Goal: Information Seeking & Learning: Learn about a topic

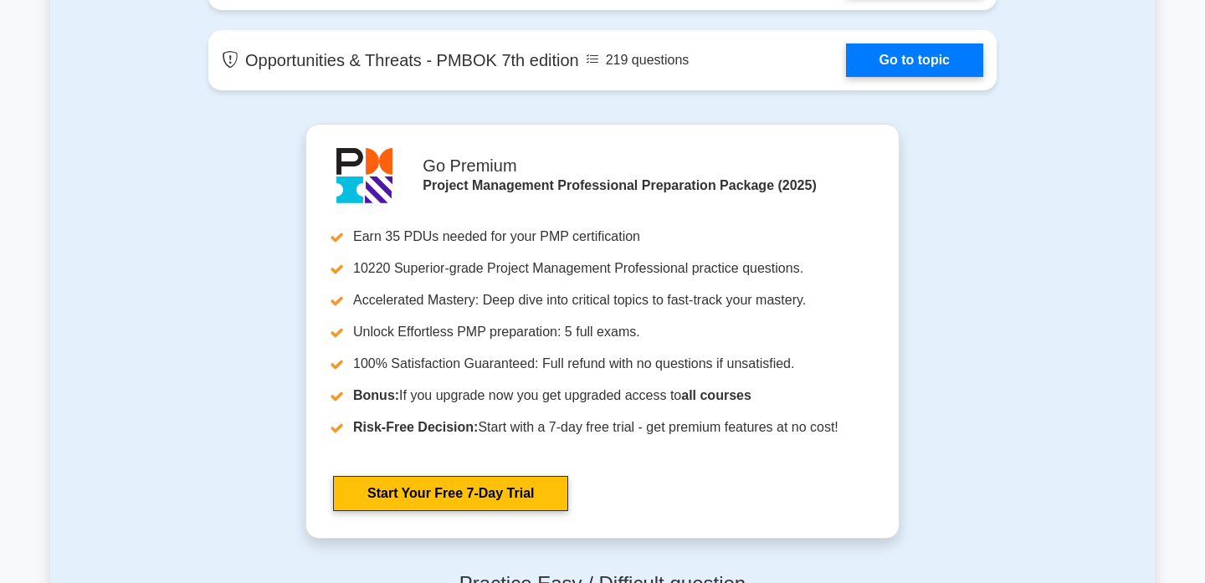
scroll to position [3698, 0]
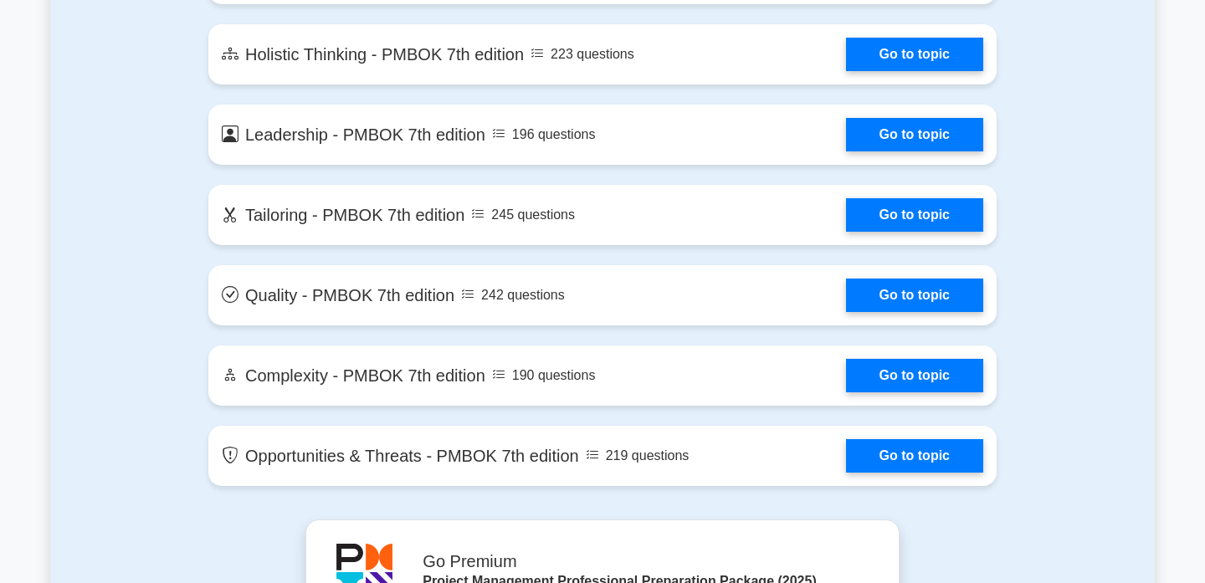
click at [846, 202] on link "Go to topic" at bounding box center [914, 214] width 137 height 33
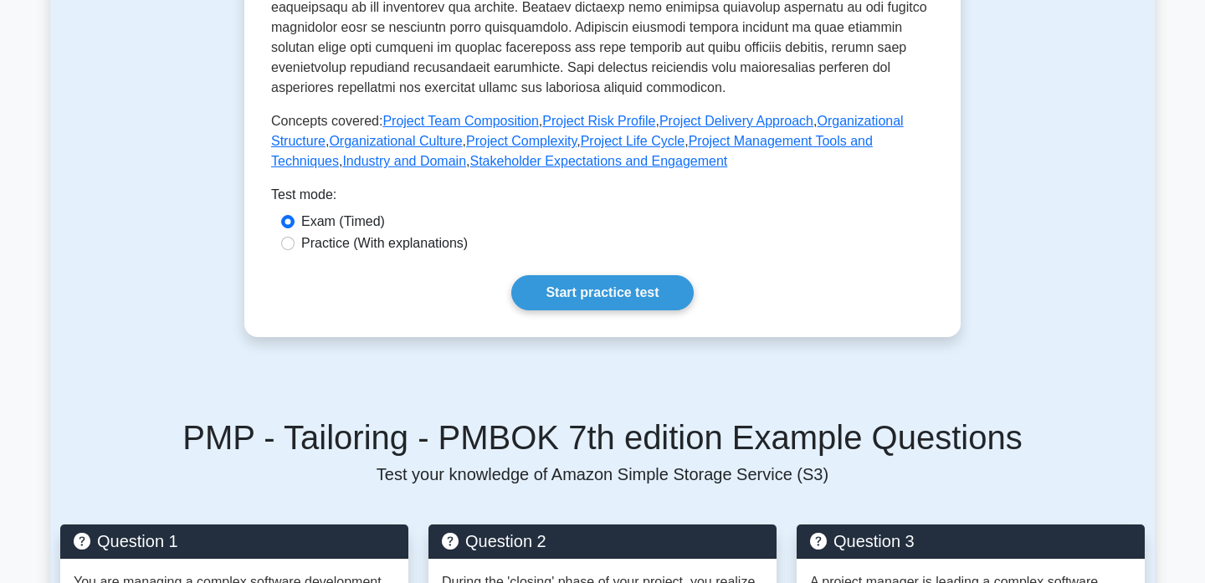
scroll to position [826, 0]
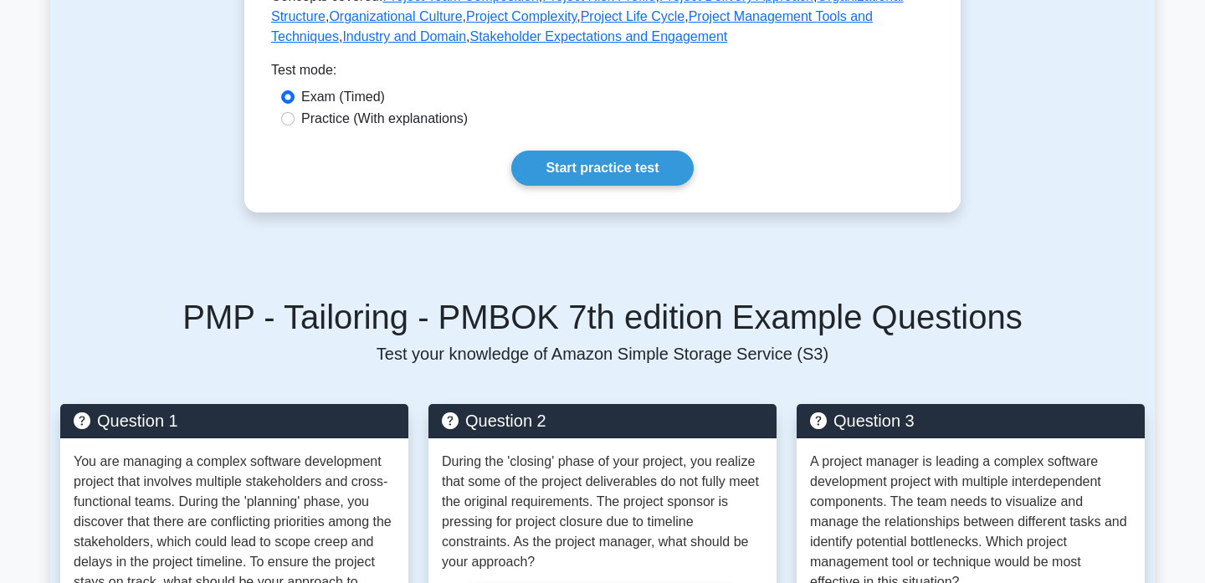
click at [406, 118] on label "Practice (With explanations)" at bounding box center [384, 119] width 166 height 20
click at [294, 118] on input "Practice (With explanations)" at bounding box center [287, 118] width 13 height 13
radio input "true"
click at [579, 180] on link "Start practice test" at bounding box center [602, 168] width 182 height 35
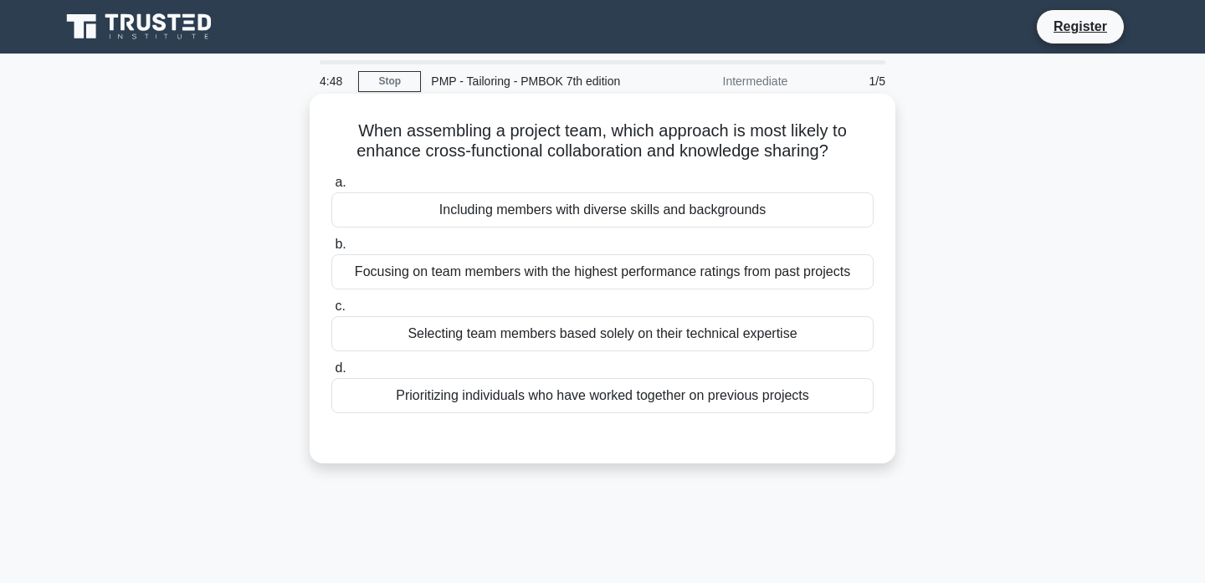
click at [577, 398] on div "Prioritizing individuals who have worked together on previous projects" at bounding box center [602, 395] width 542 height 35
click at [331, 374] on input "d. Prioritizing individuals who have worked together on previous projects" at bounding box center [331, 368] width 0 height 11
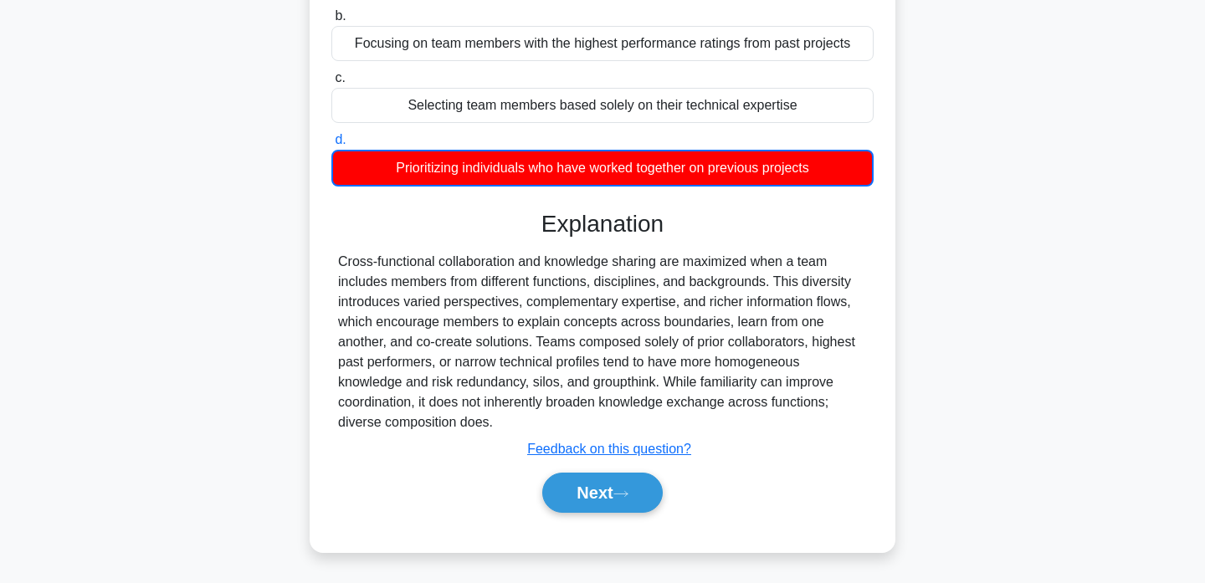
scroll to position [211, 0]
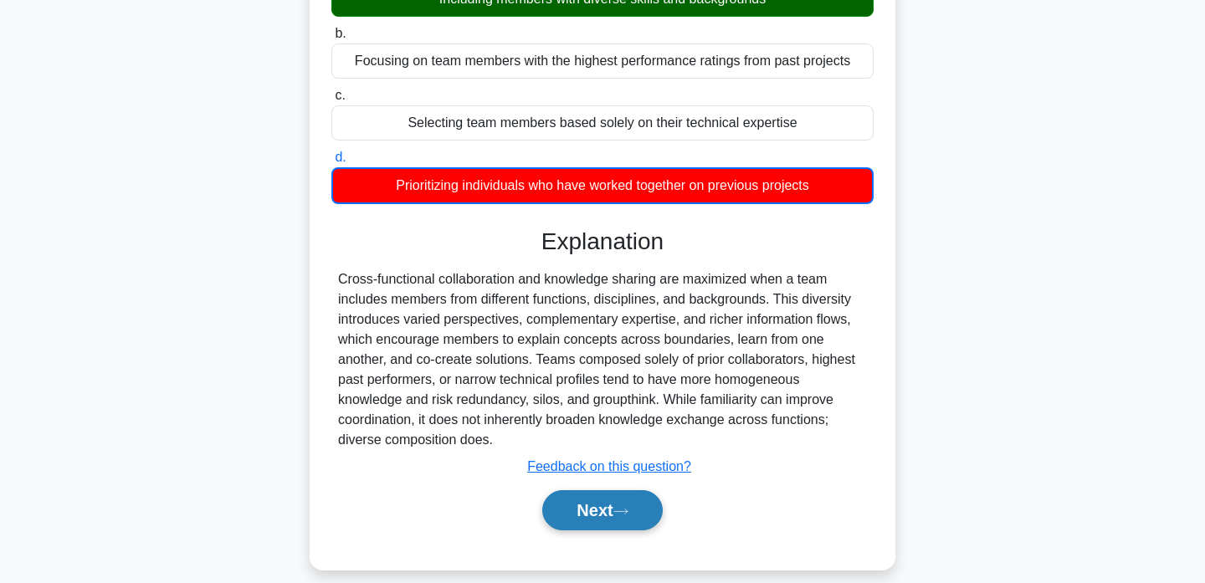
click at [584, 509] on button "Next" at bounding box center [602, 510] width 120 height 40
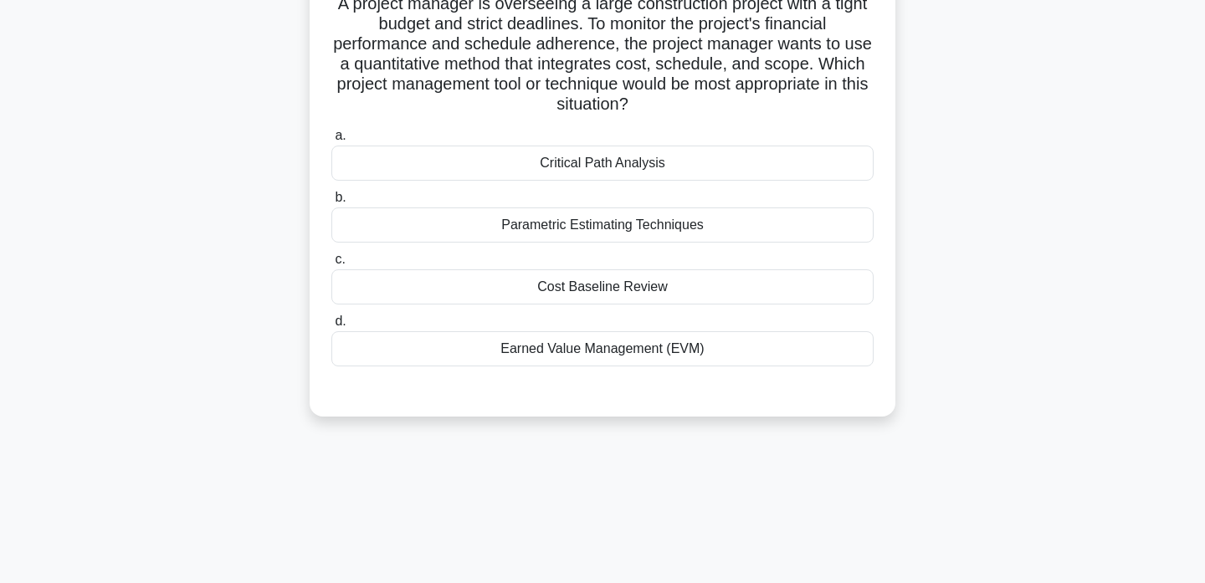
scroll to position [71, 0]
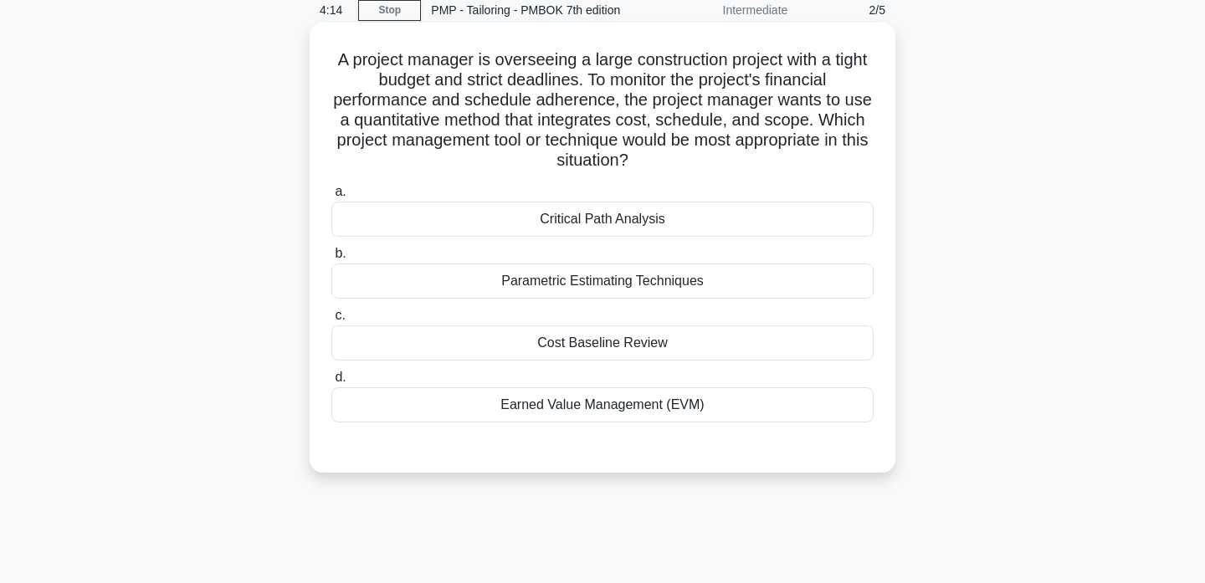
click at [656, 279] on div "Parametric Estimating Techniques" at bounding box center [602, 281] width 542 height 35
click at [331, 259] on input "b. Parametric Estimating Techniques" at bounding box center [331, 253] width 0 height 11
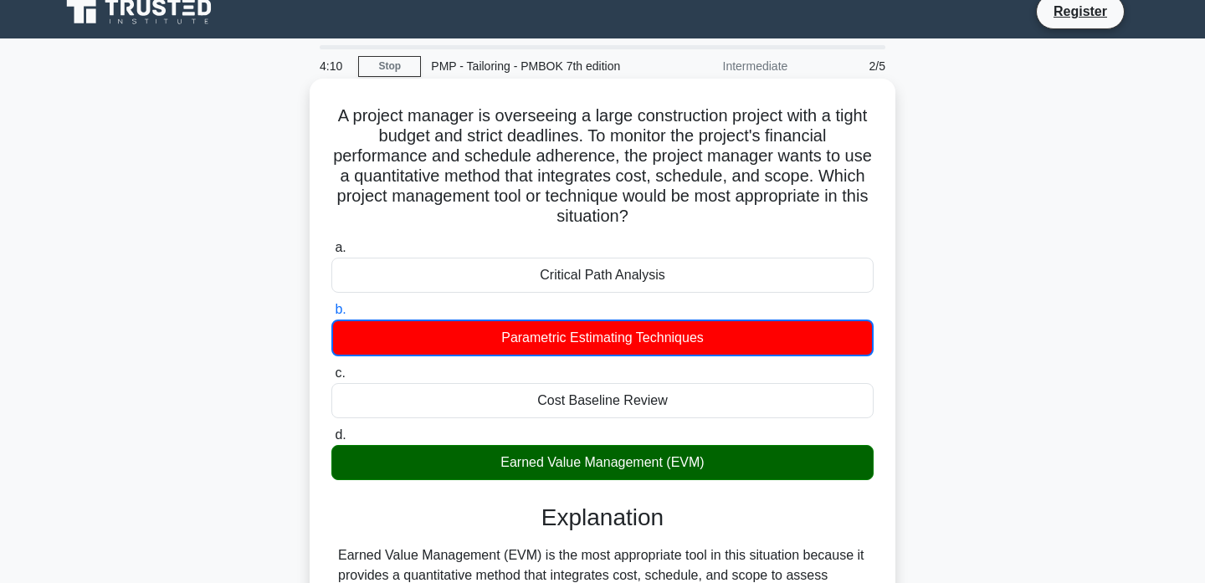
scroll to position [10, 0]
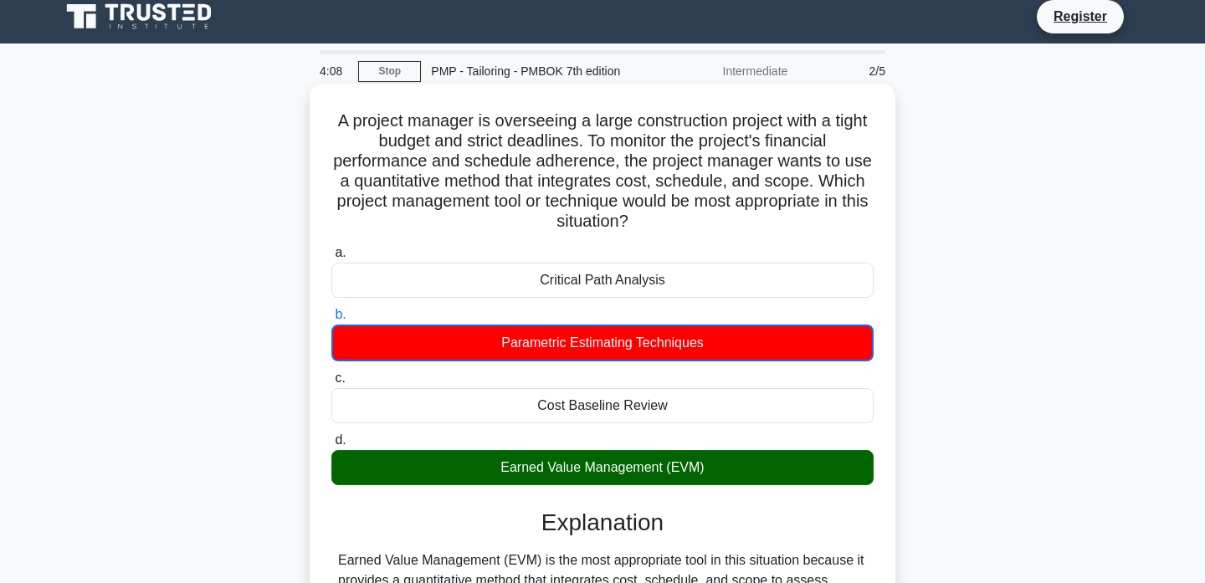
drag, startPoint x: 673, startPoint y: 223, endPoint x: 324, endPoint y: 120, distance: 364.3
click at [324, 120] on div "A project manager is overseeing a large construction project with a tight budge…" at bounding box center [602, 537] width 572 height 894
copy h5 "A project manager is overseeing a large construction project with a tight budge…"
drag, startPoint x: 707, startPoint y: 470, endPoint x: 490, endPoint y: 475, distance: 216.7
click at [490, 475] on div "Earned Value Management (EVM)" at bounding box center [602, 467] width 542 height 35
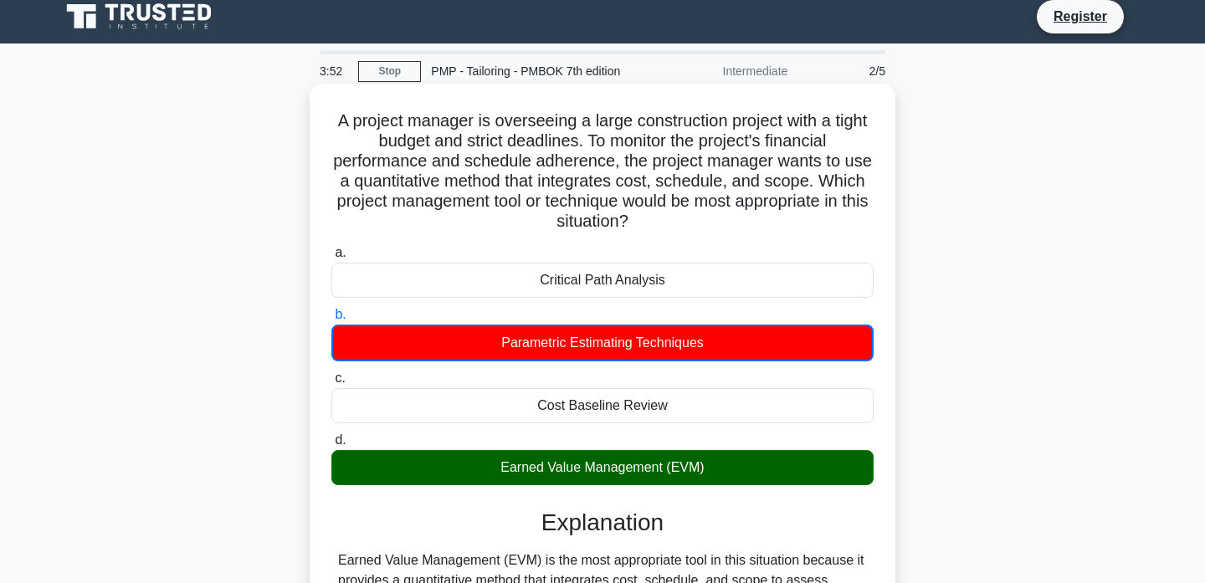
copy div "Earned Value Management (EVM)"
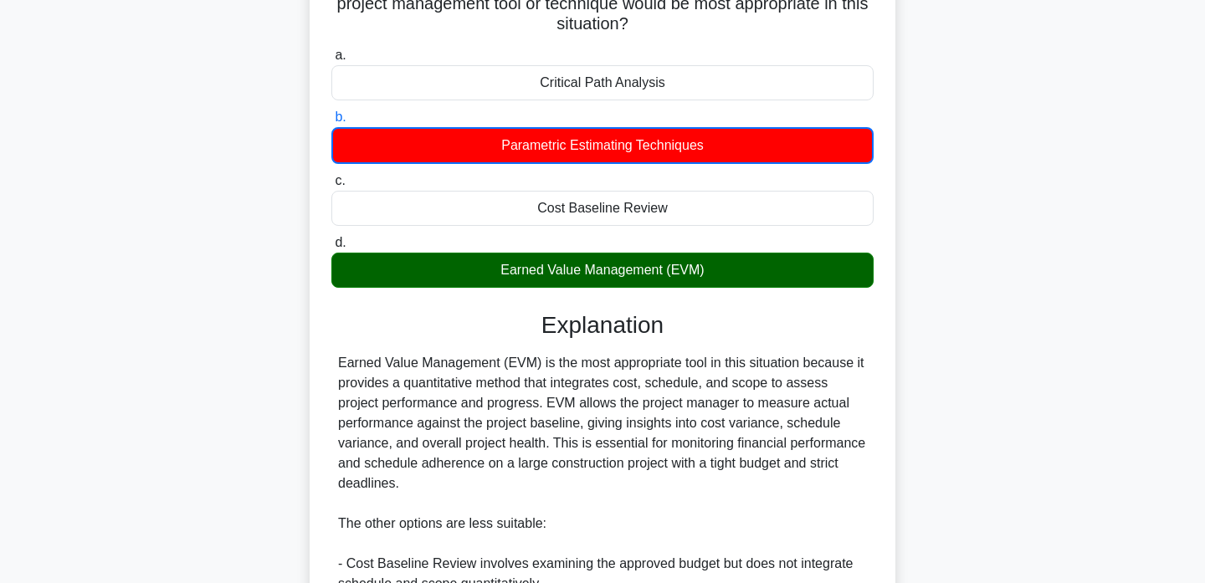
scroll to position [228, 0]
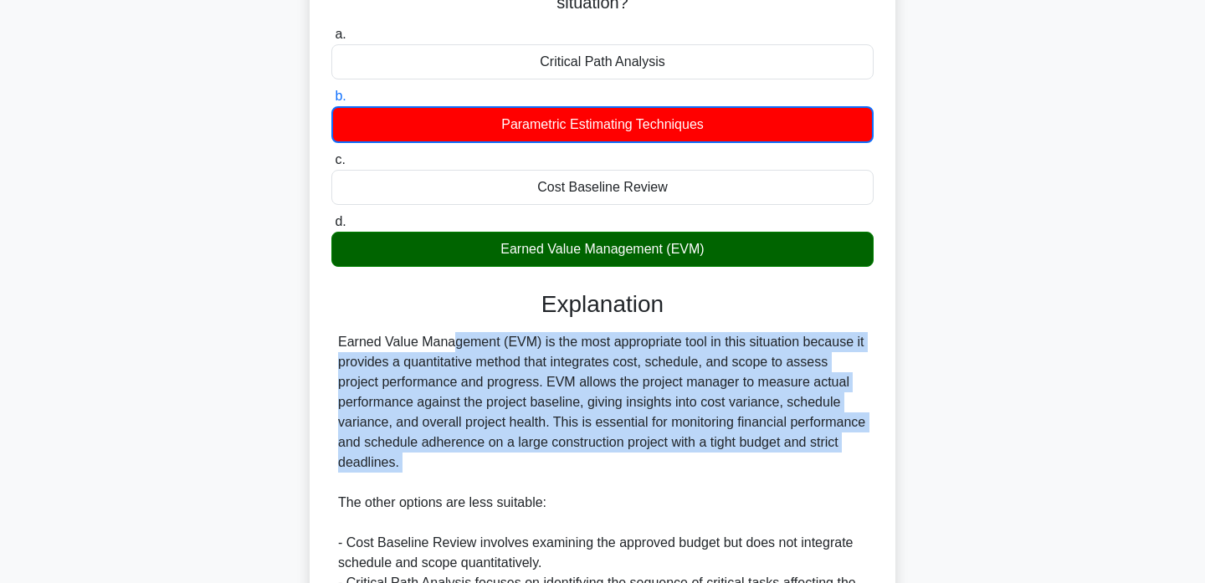
drag, startPoint x: 510, startPoint y: 476, endPoint x: 333, endPoint y: 330, distance: 229.4
click at [333, 330] on div "Explanation Earned Value Management (EVM) is the most appropriate tool in this …" at bounding box center [602, 515] width 542 height 450
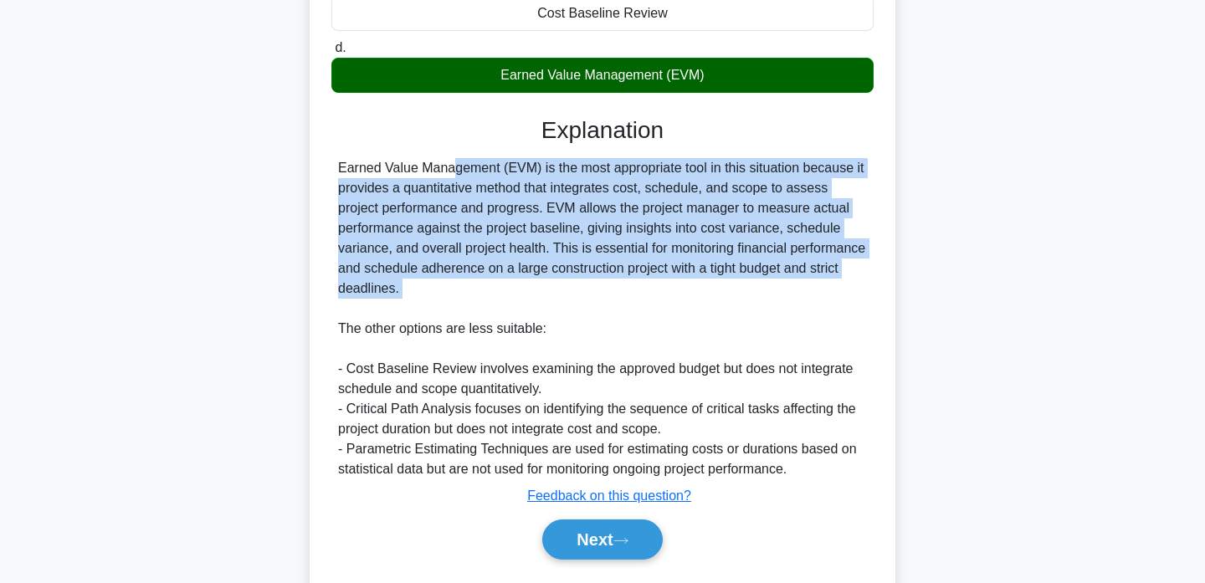
scroll to position [450, 0]
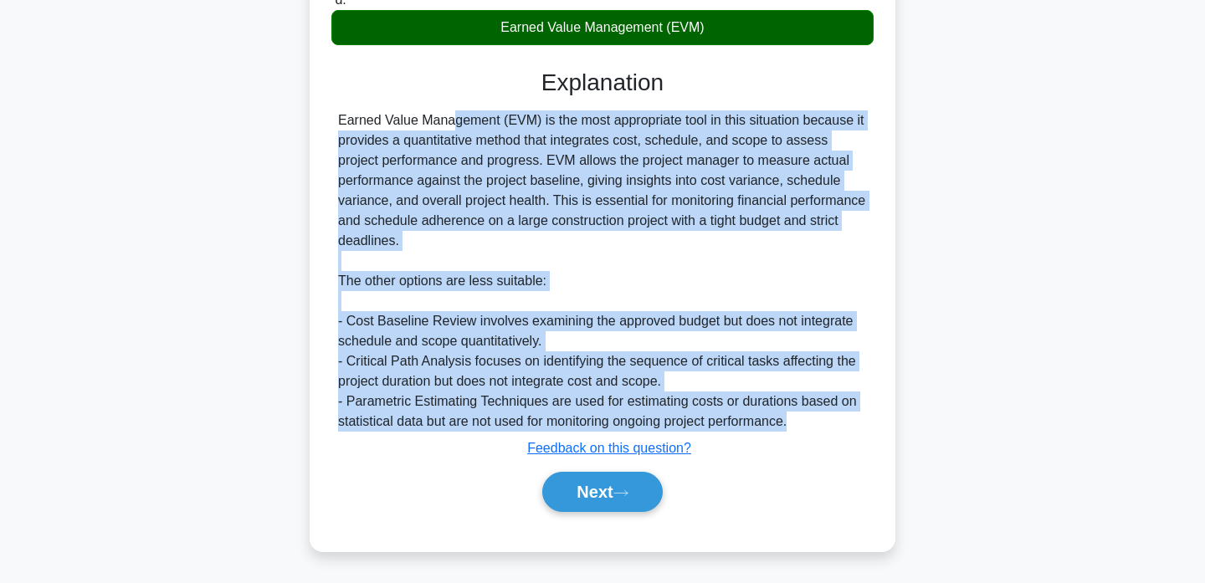
drag, startPoint x: 797, startPoint y: 424, endPoint x: 320, endPoint y: 121, distance: 564.9
click at [320, 121] on div "A project manager is overseeing a large construction project with a tight budge…" at bounding box center [602, 97] width 572 height 894
copy div "Earned Value Management (EVM) is the most appropriate tool in this situation be…"
click at [621, 492] on icon at bounding box center [620, 493] width 15 height 9
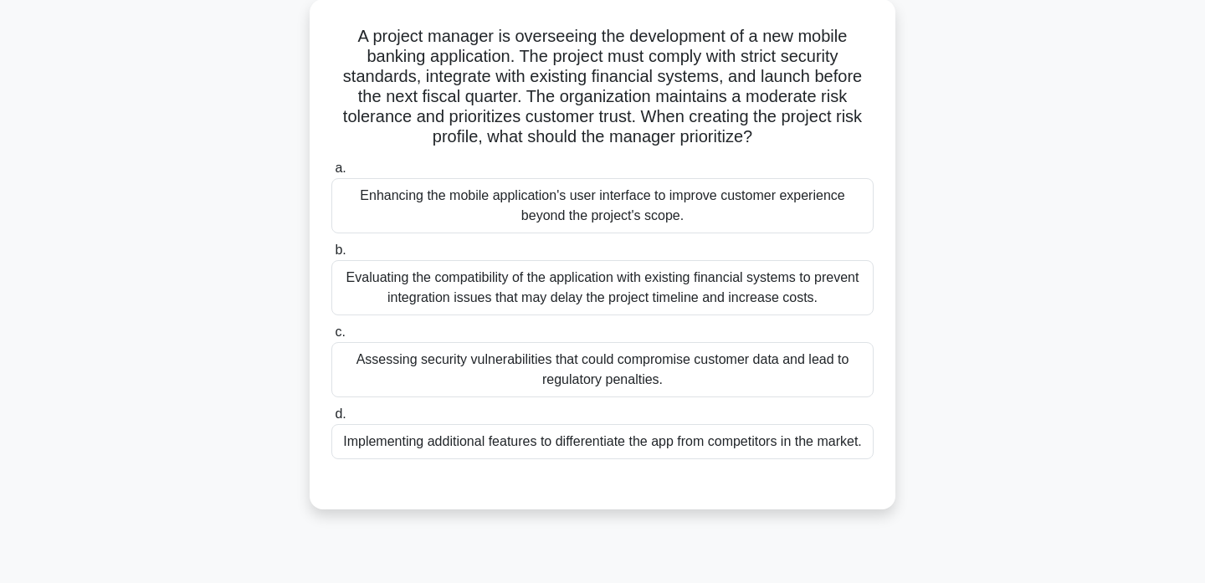
scroll to position [118, 0]
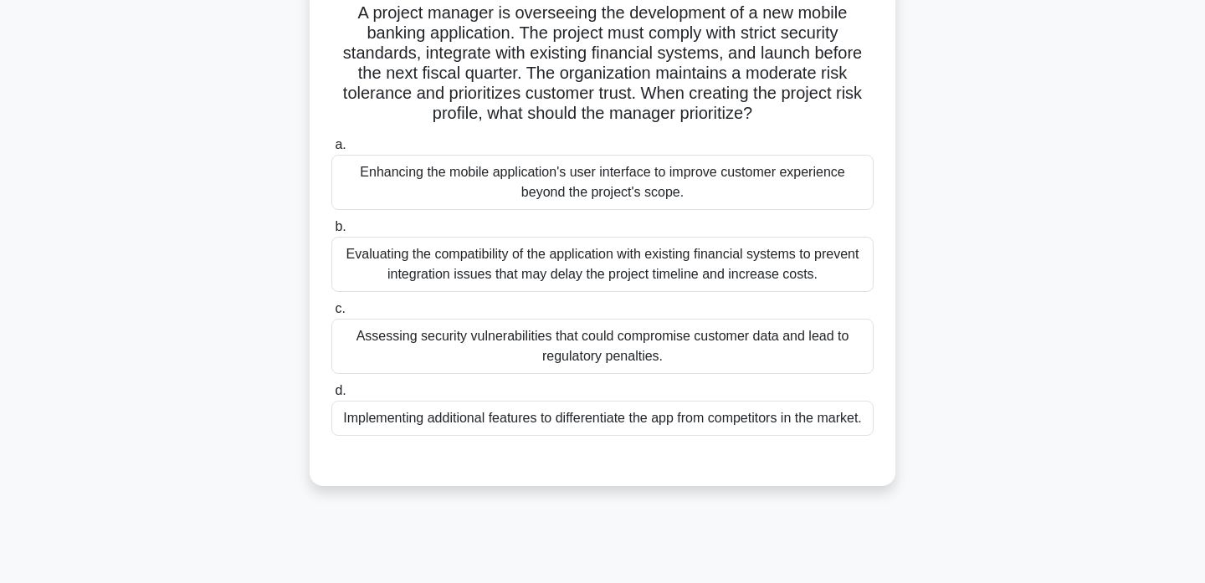
click at [548, 353] on div "Assessing security vulnerabilities that could compromise customer data and lead…" at bounding box center [602, 346] width 542 height 55
click at [331, 315] on input "c. Assessing security vulnerabilities that could compromise customer data and l…" at bounding box center [331, 309] width 0 height 11
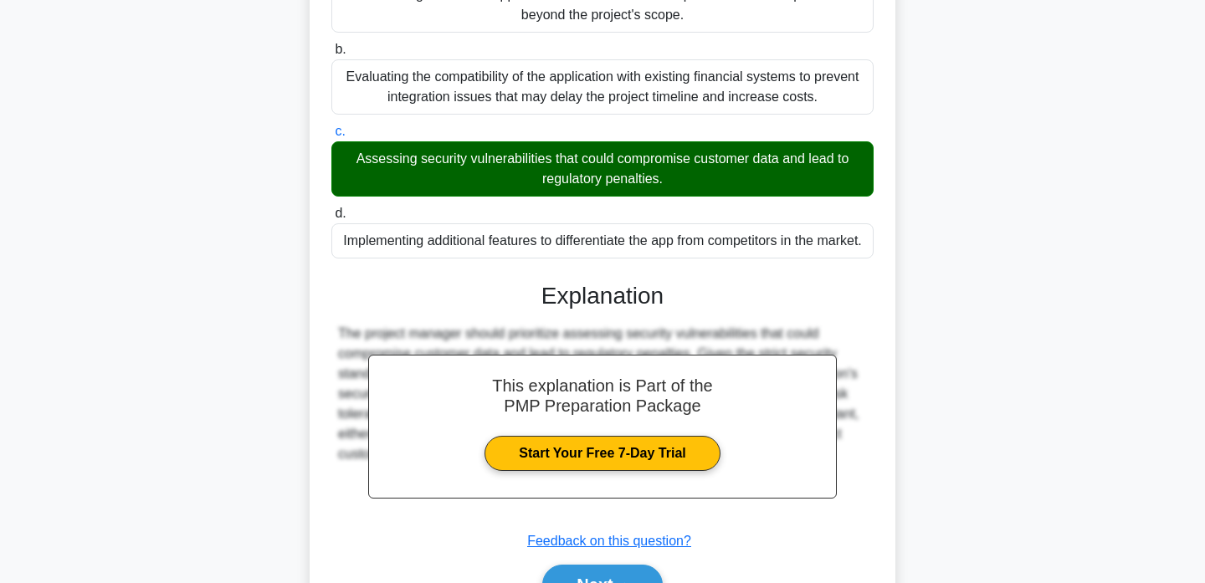
scroll to position [356, 0]
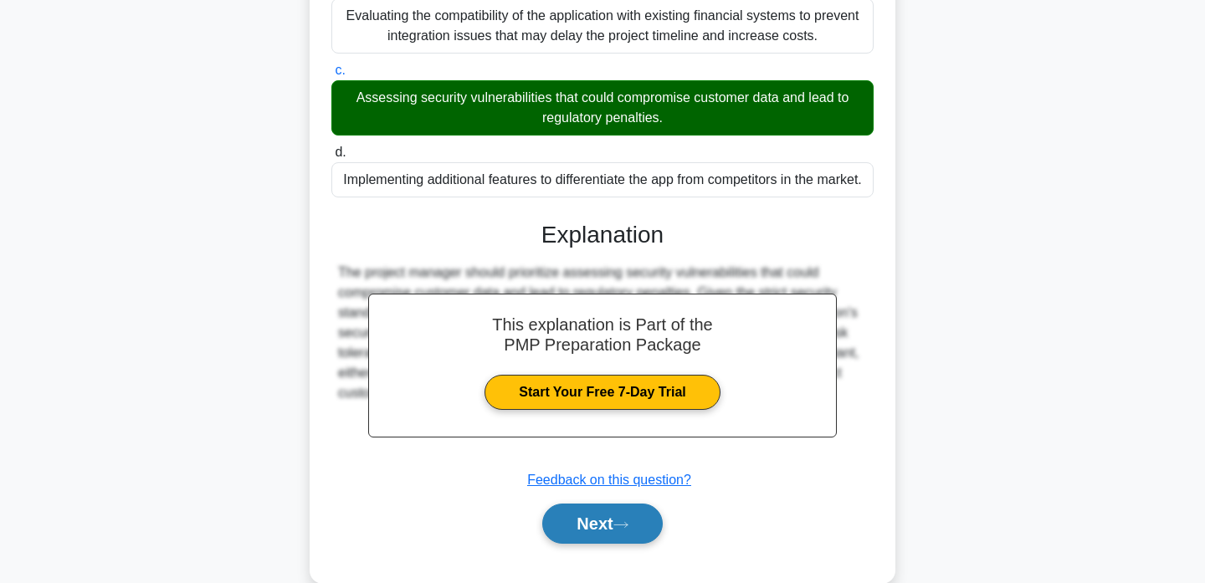
click at [628, 532] on button "Next" at bounding box center [602, 524] width 120 height 40
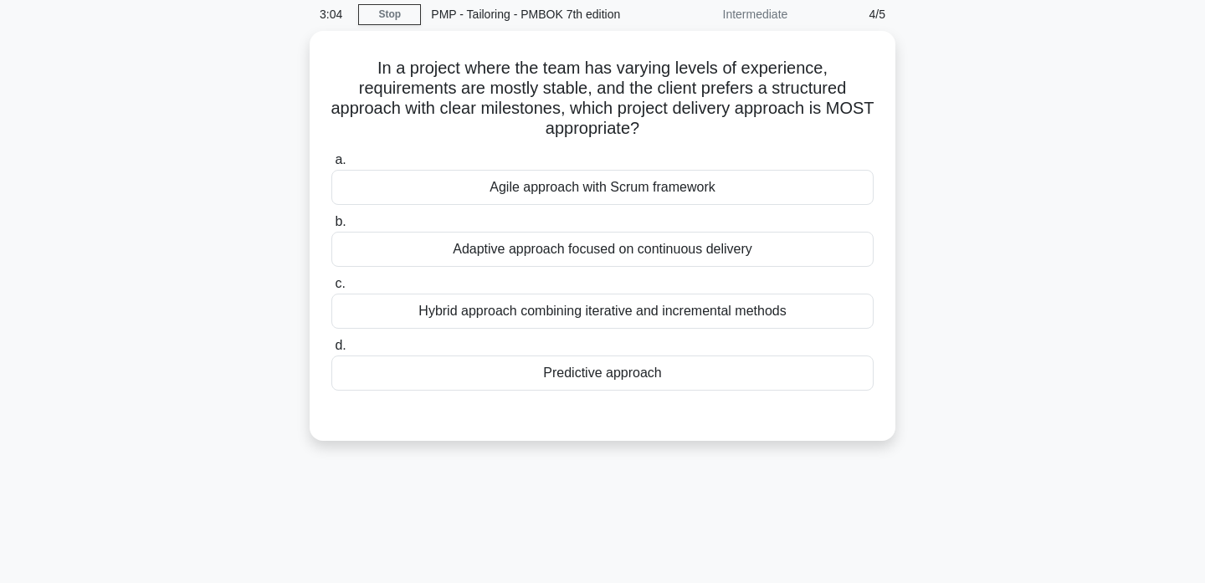
scroll to position [66, 0]
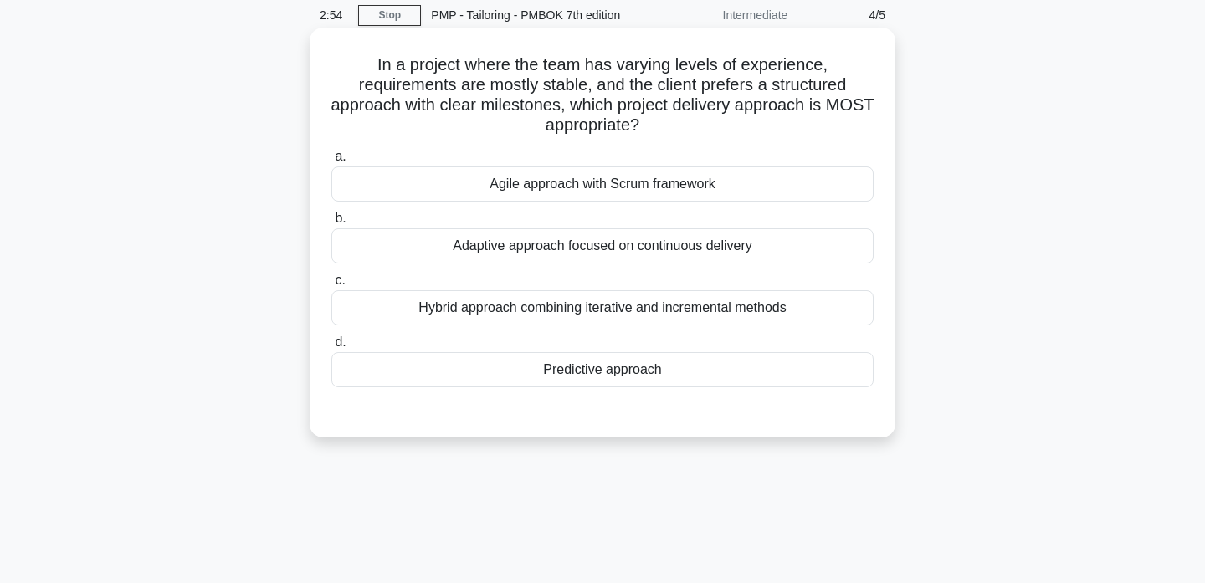
click at [632, 371] on div "Predictive approach" at bounding box center [602, 369] width 542 height 35
click at [331, 348] on input "d. Predictive approach" at bounding box center [331, 342] width 0 height 11
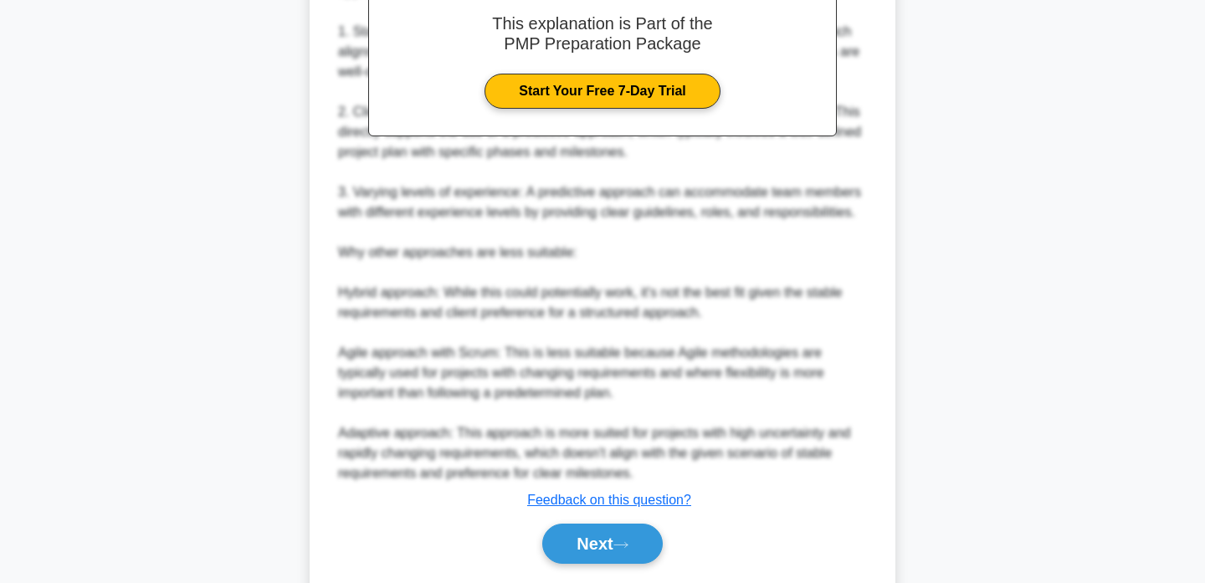
scroll to position [609, 0]
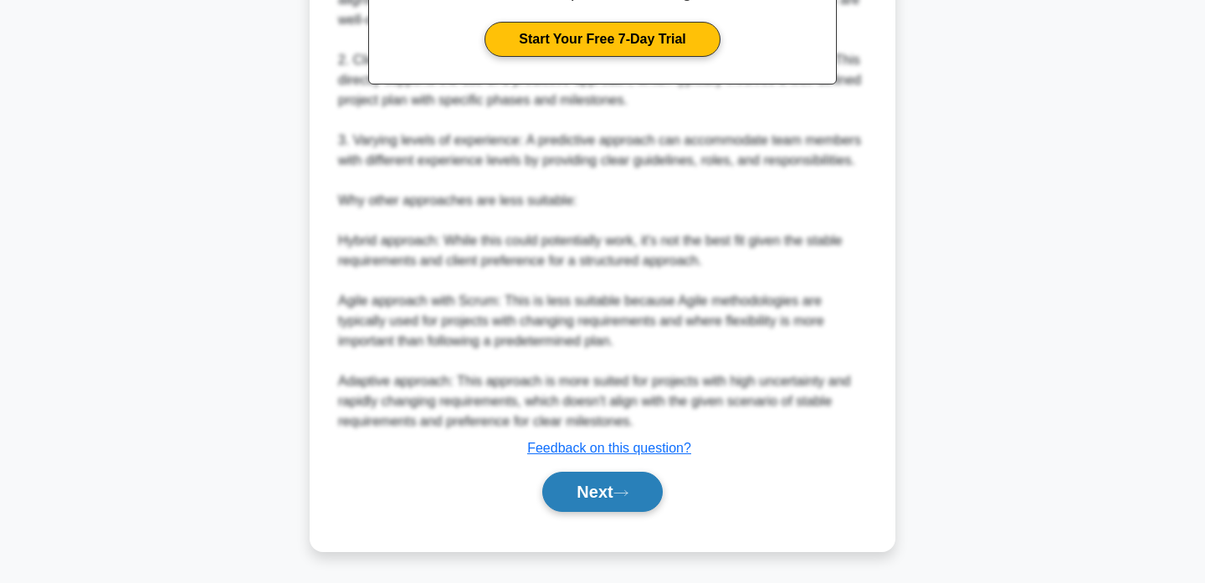
click at [637, 481] on button "Next" at bounding box center [602, 492] width 120 height 40
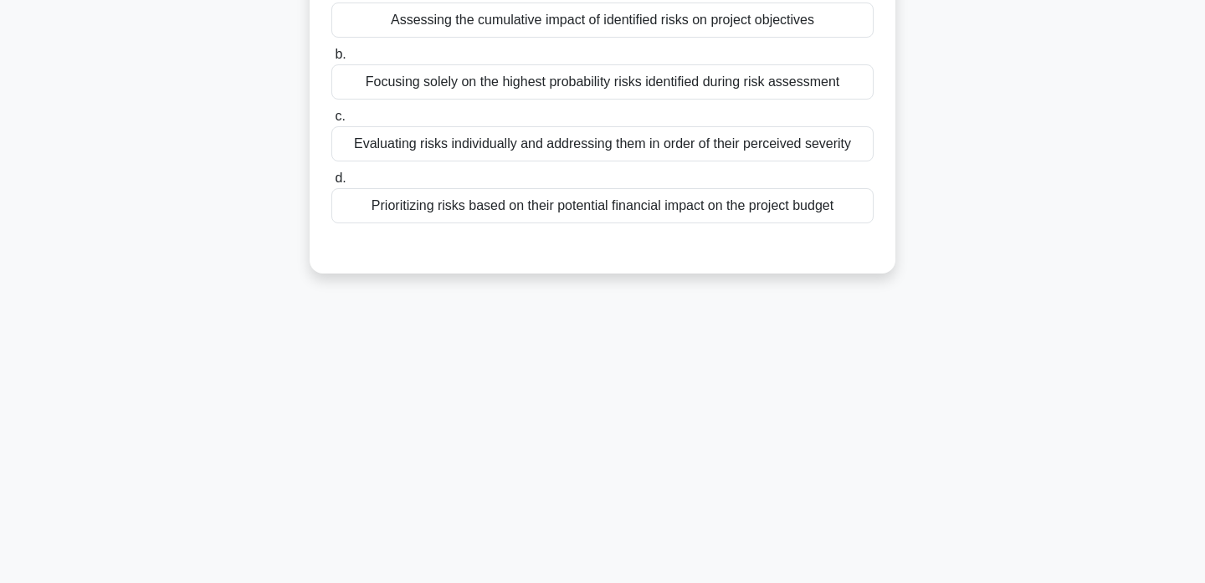
scroll to position [29, 0]
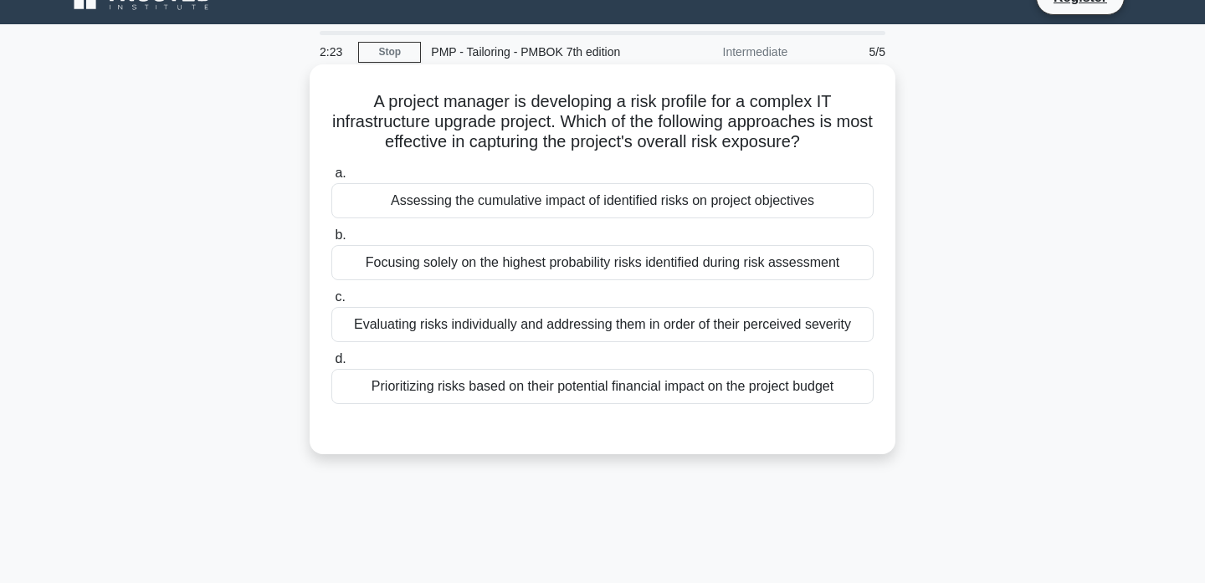
click at [656, 204] on div "Assessing the cumulative impact of identified risks on project objectives" at bounding box center [602, 200] width 542 height 35
click at [331, 179] on input "a. Assessing the cumulative impact of identified risks on project objectives" at bounding box center [331, 173] width 0 height 11
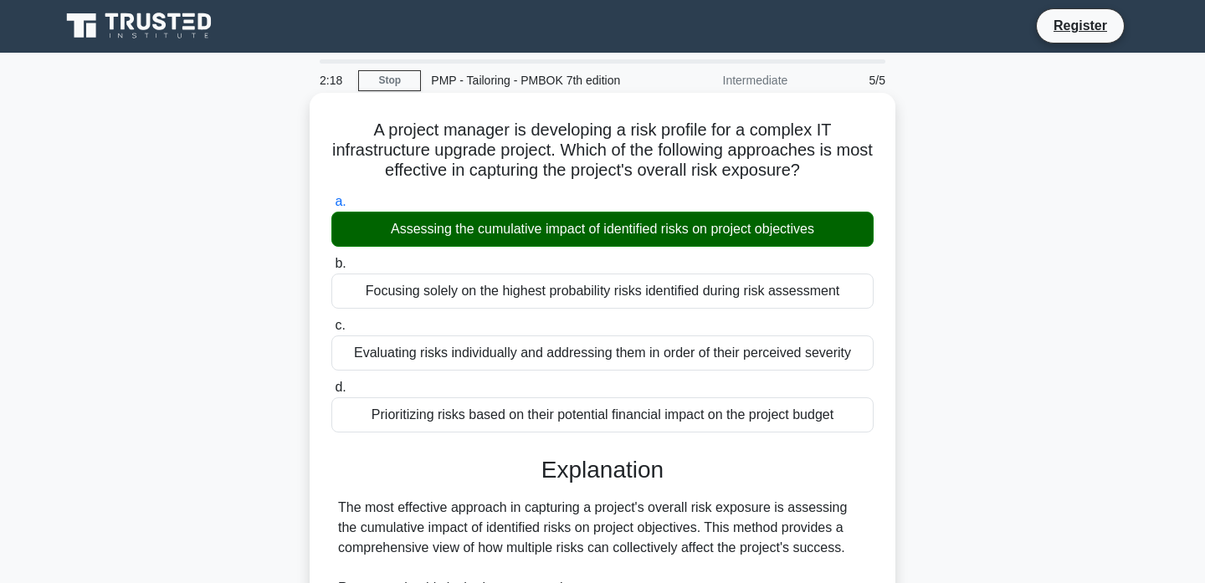
scroll to position [0, 0]
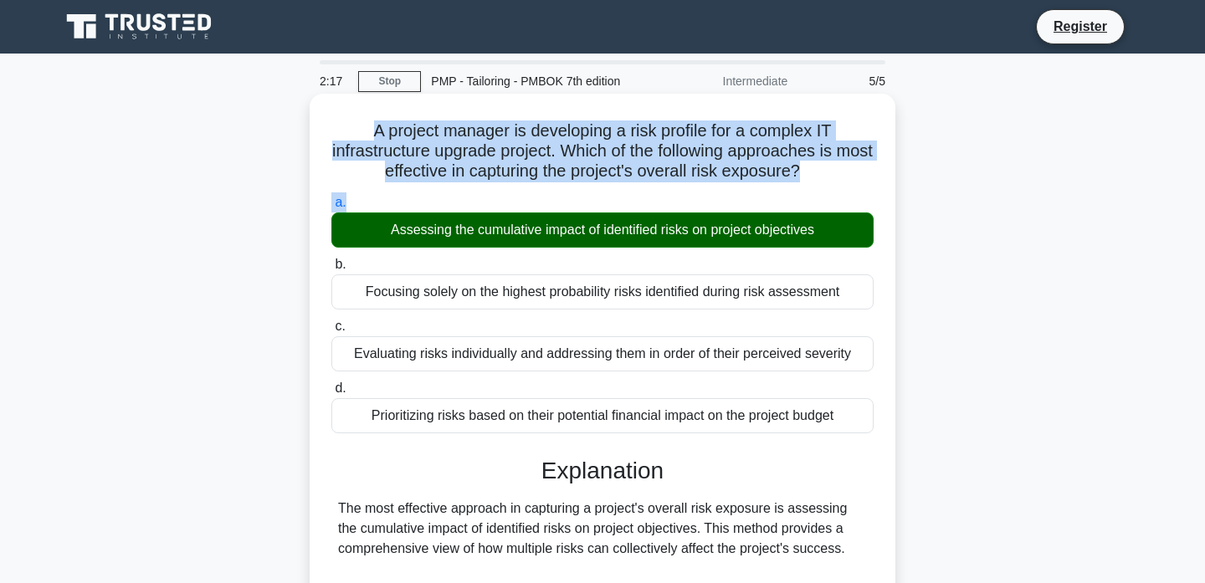
drag, startPoint x: 801, startPoint y: 197, endPoint x: 371, endPoint y: 132, distance: 434.1
click at [371, 132] on h5 "A project manager is developing a risk profile for a complex IT infrastructure …" at bounding box center [602, 151] width 545 height 62
drag, startPoint x: 371, startPoint y: 132, endPoint x: 803, endPoint y: 187, distance: 435.2
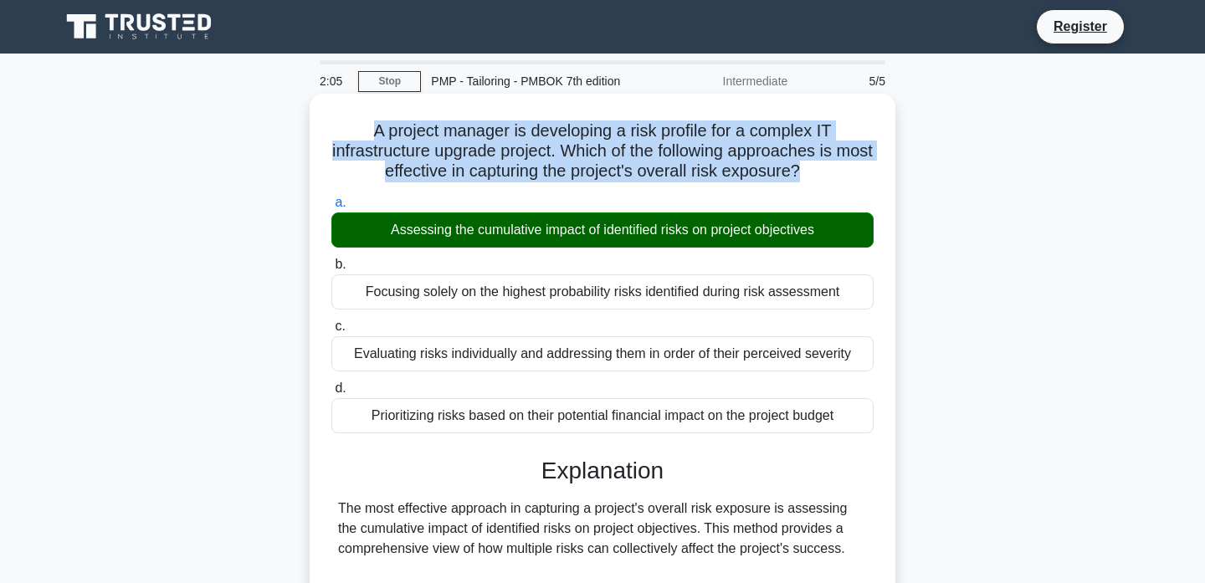
drag, startPoint x: 830, startPoint y: 234, endPoint x: 392, endPoint y: 232, distance: 437.5
click at [392, 232] on div "Assessing the cumulative impact of identified risks on project objectives" at bounding box center [602, 229] width 542 height 35
copy div "Assessing the cumulative impact of identified risks on project objectives"
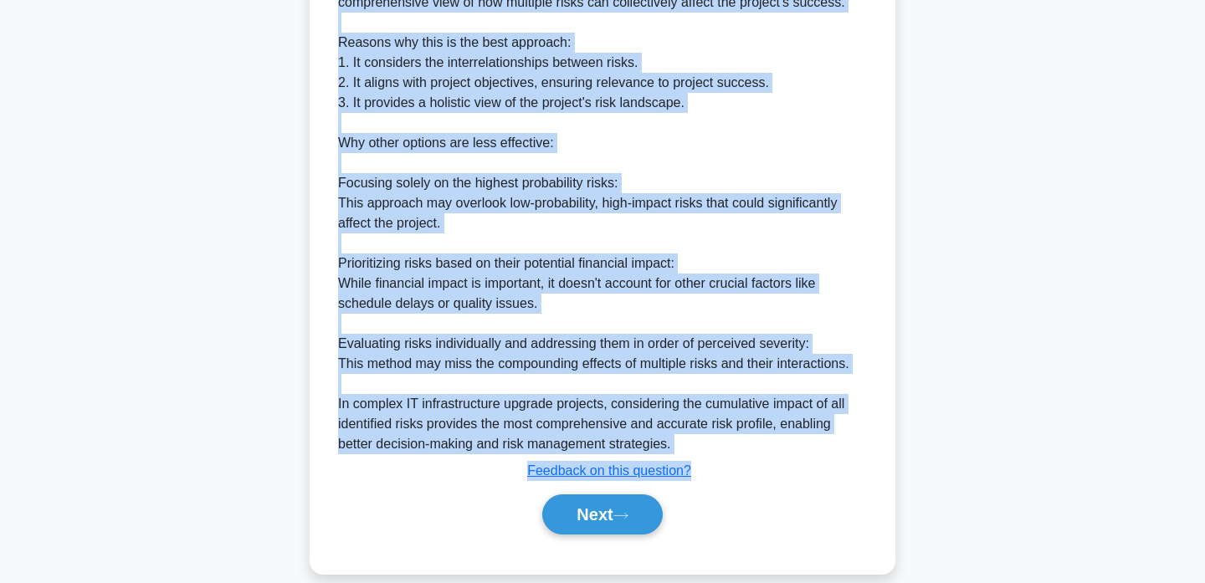
scroll to position [569, 0]
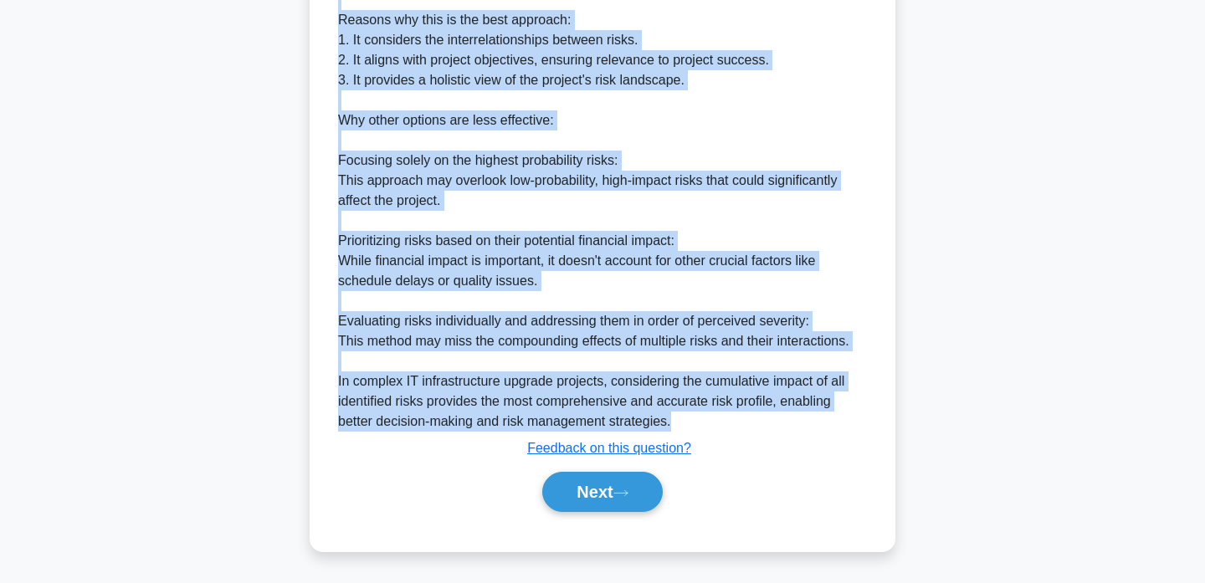
drag, startPoint x: 339, startPoint y: 151, endPoint x: 676, endPoint y: 426, distance: 435.2
click at [676, 426] on div "Explanation The most effective approach in capturing a project's overall risk e…" at bounding box center [602, 203] width 542 height 631
copy div "The most effective approach in capturing a project's overall risk exposure is a…"
click at [607, 505] on button "Next" at bounding box center [602, 492] width 120 height 40
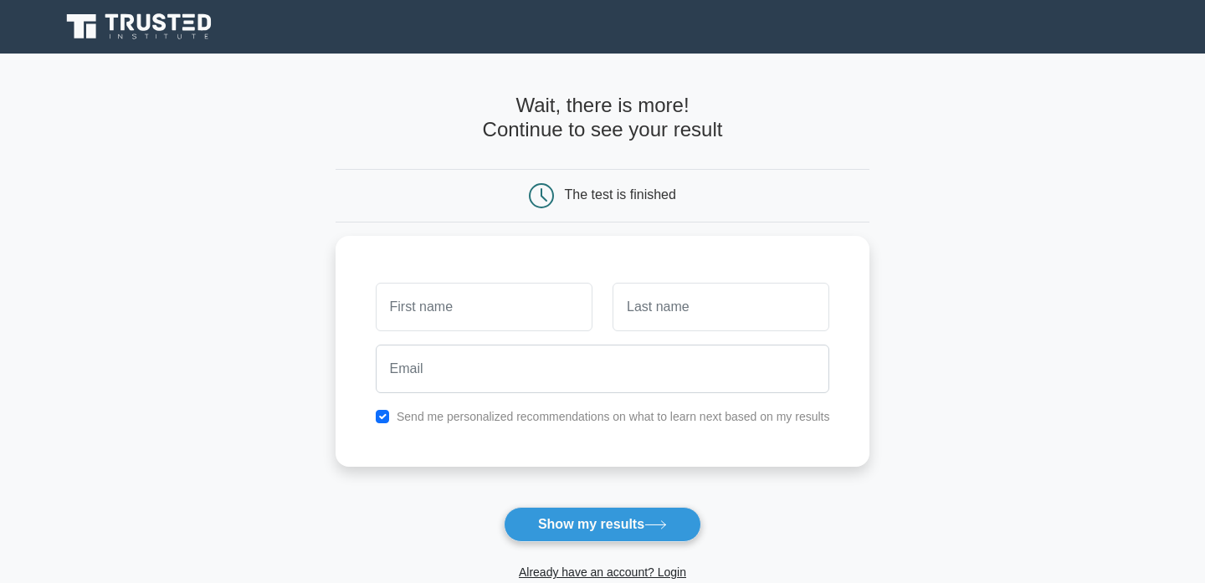
click at [185, 29] on icon at bounding box center [190, 28] width 13 height 3
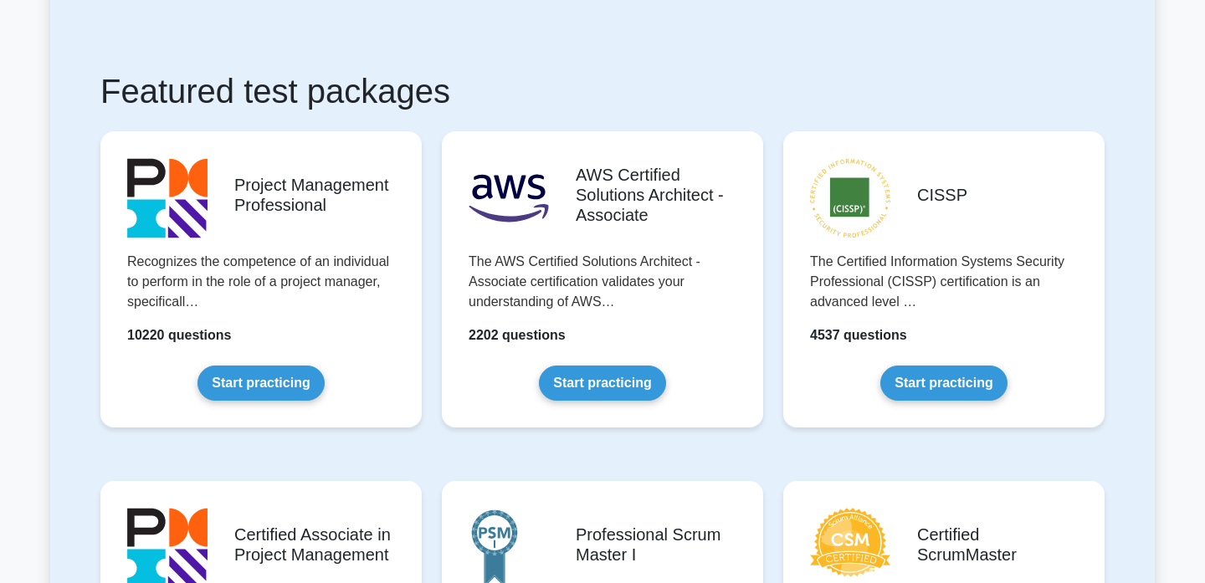
scroll to position [257, 0]
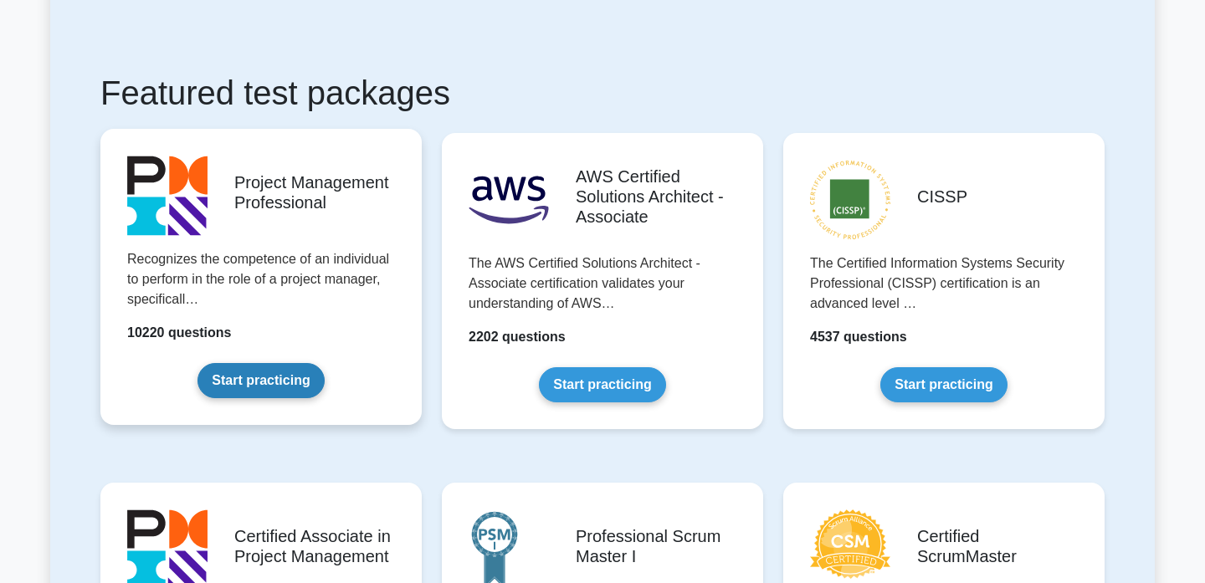
click at [270, 383] on link "Start practicing" at bounding box center [260, 380] width 126 height 35
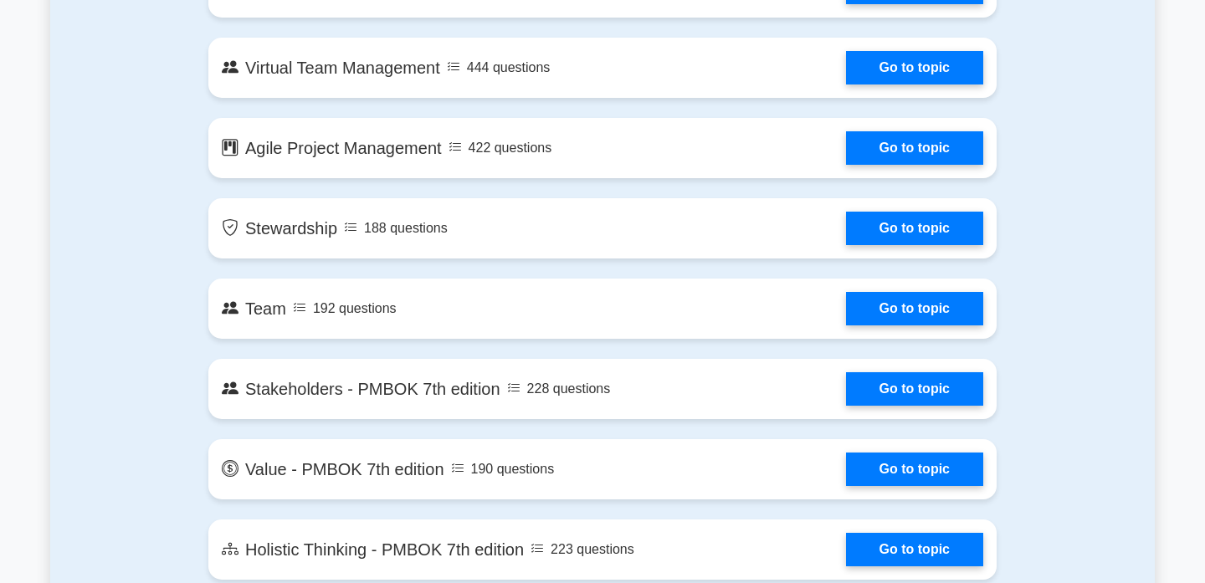
scroll to position [3431, 0]
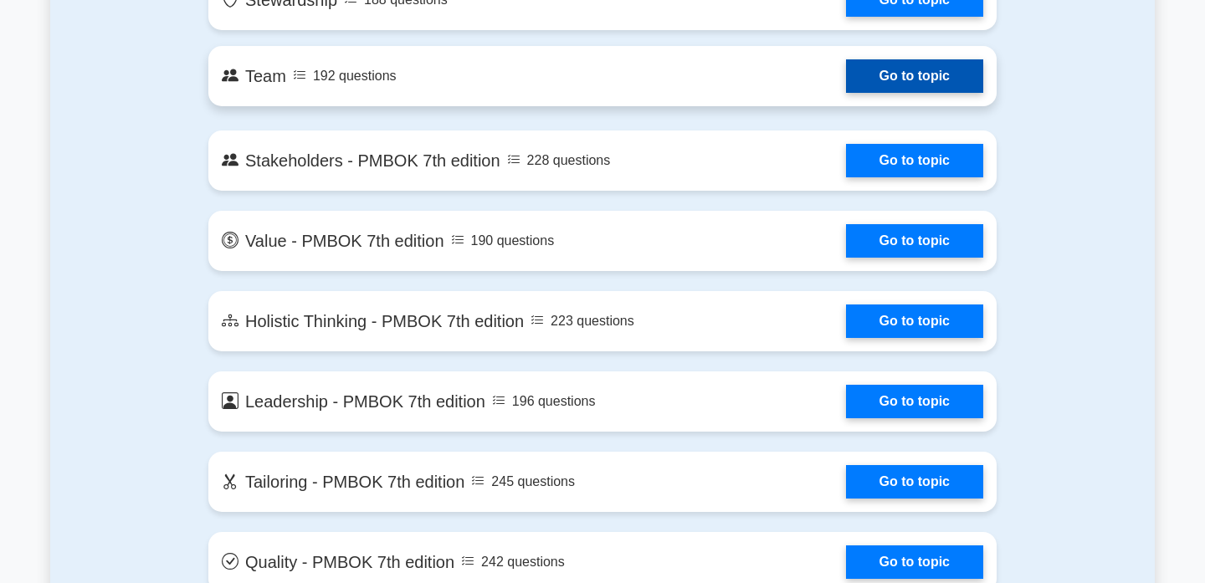
click at [846, 93] on link "Go to topic" at bounding box center [914, 75] width 137 height 33
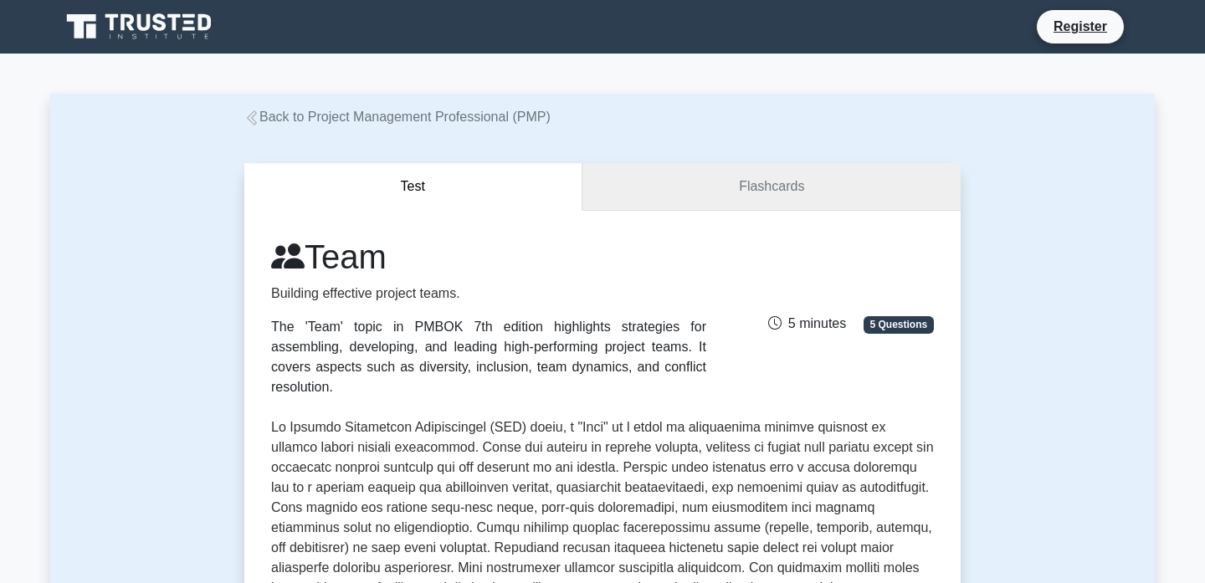
click at [703, 205] on link "Flashcards" at bounding box center [771, 187] width 378 height 48
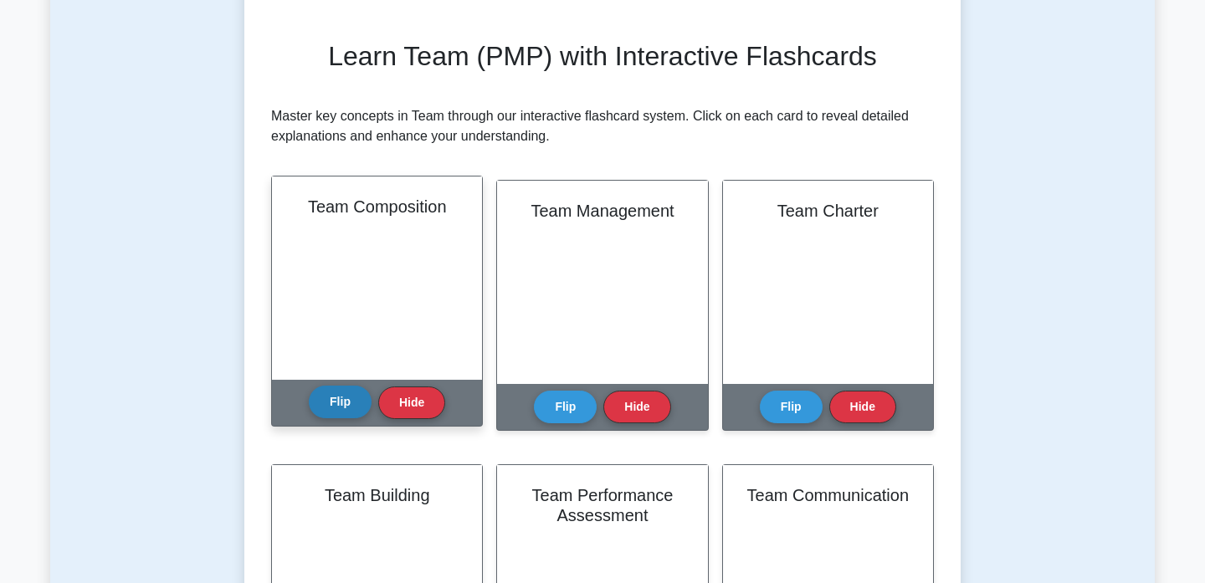
click at [336, 397] on button "Flip" at bounding box center [340, 402] width 63 height 33
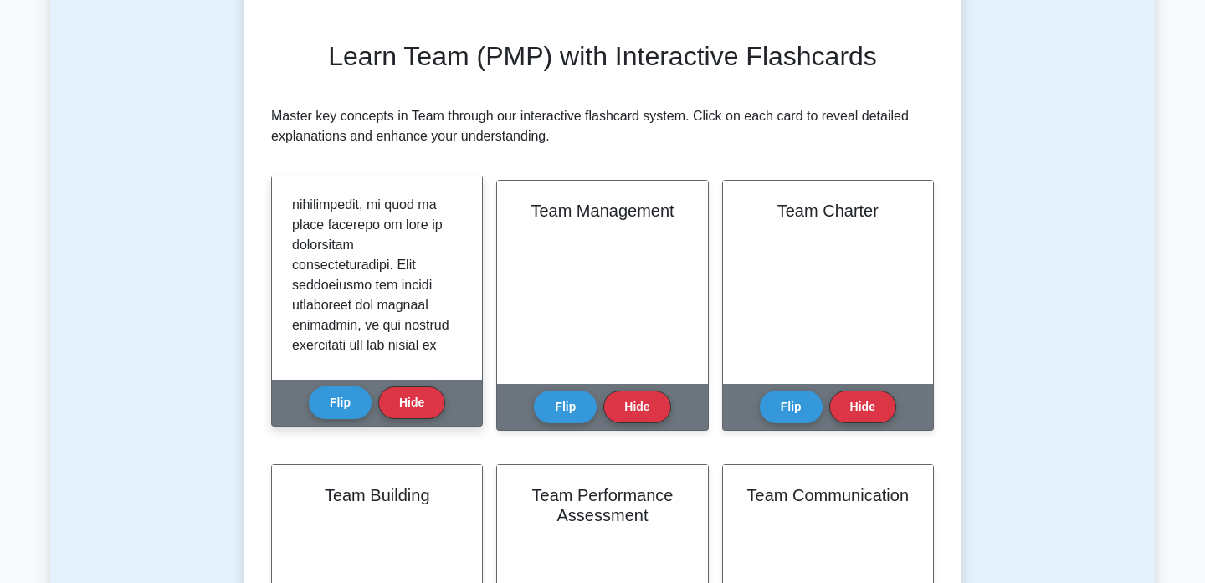
scroll to position [814, 0]
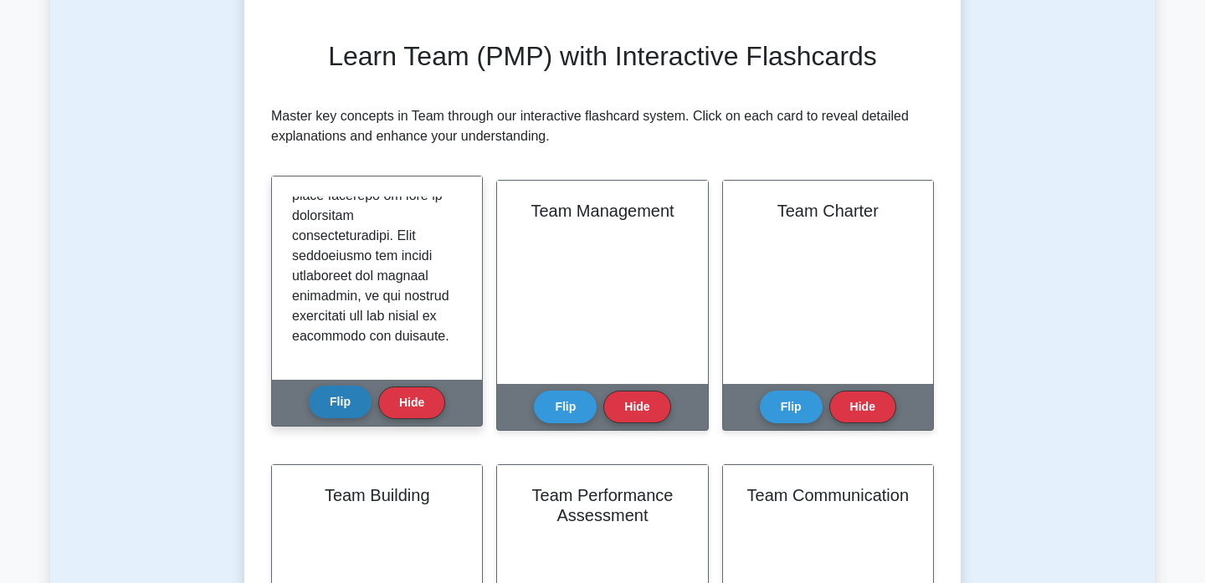
click at [344, 388] on button "Flip" at bounding box center [340, 402] width 63 height 33
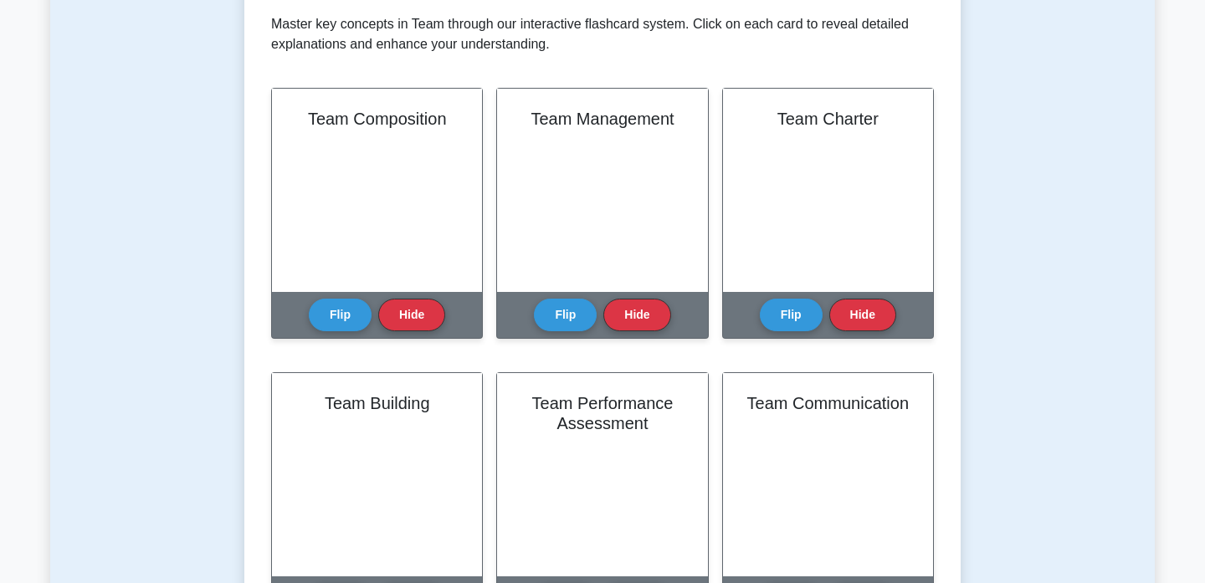
scroll to position [0, 0]
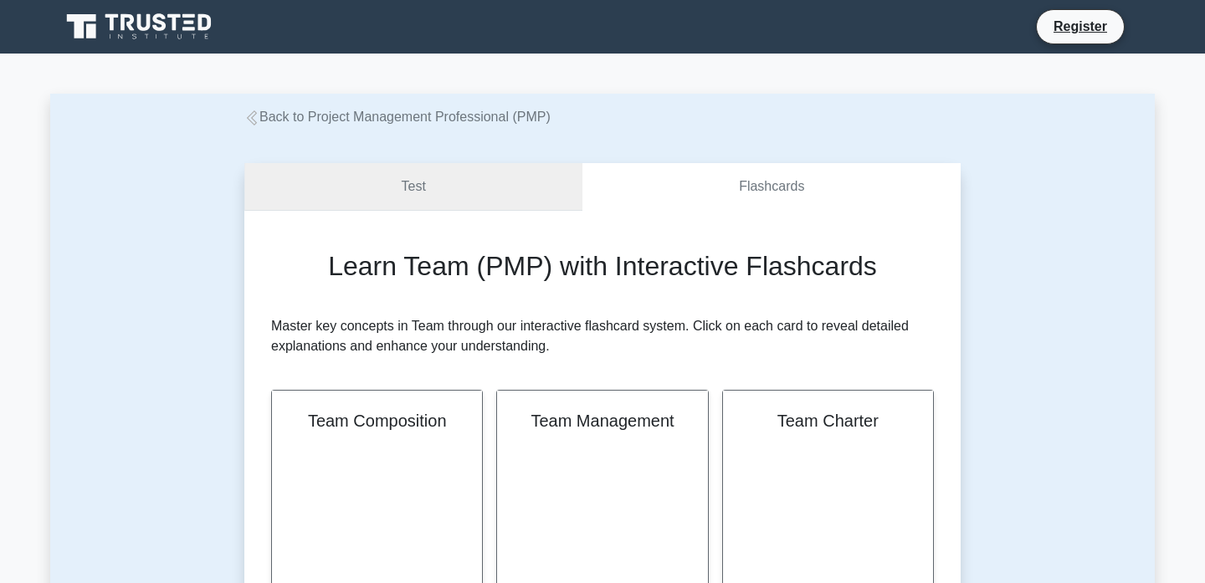
click at [422, 182] on link "Test" at bounding box center [413, 187] width 338 height 48
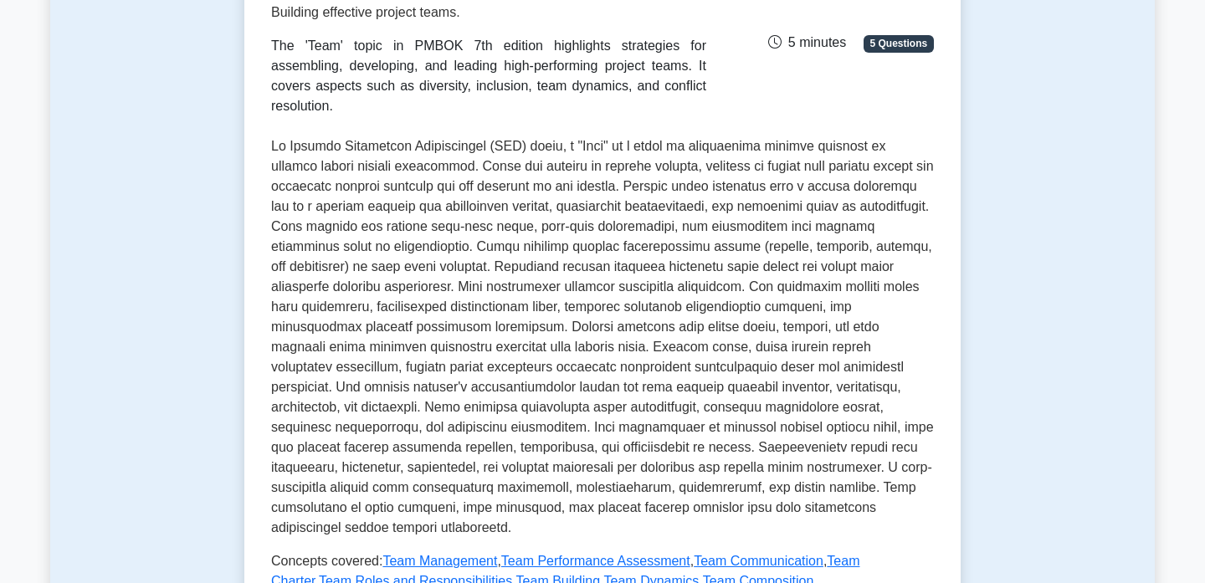
scroll to position [467, 0]
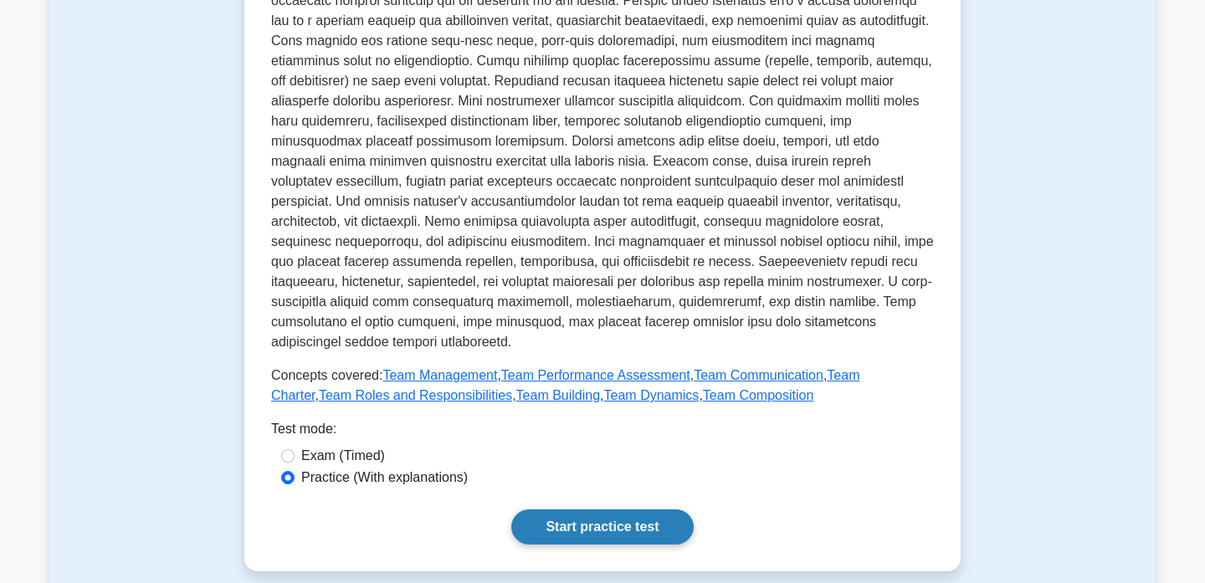
click at [594, 520] on link "Start practice test" at bounding box center [602, 526] width 182 height 35
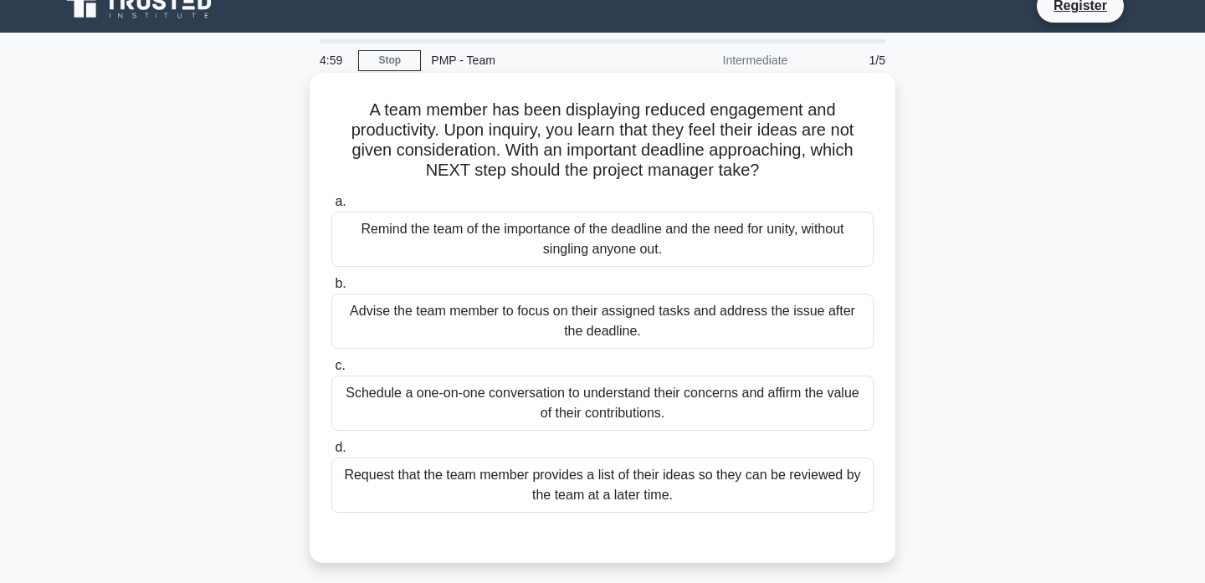
scroll to position [32, 0]
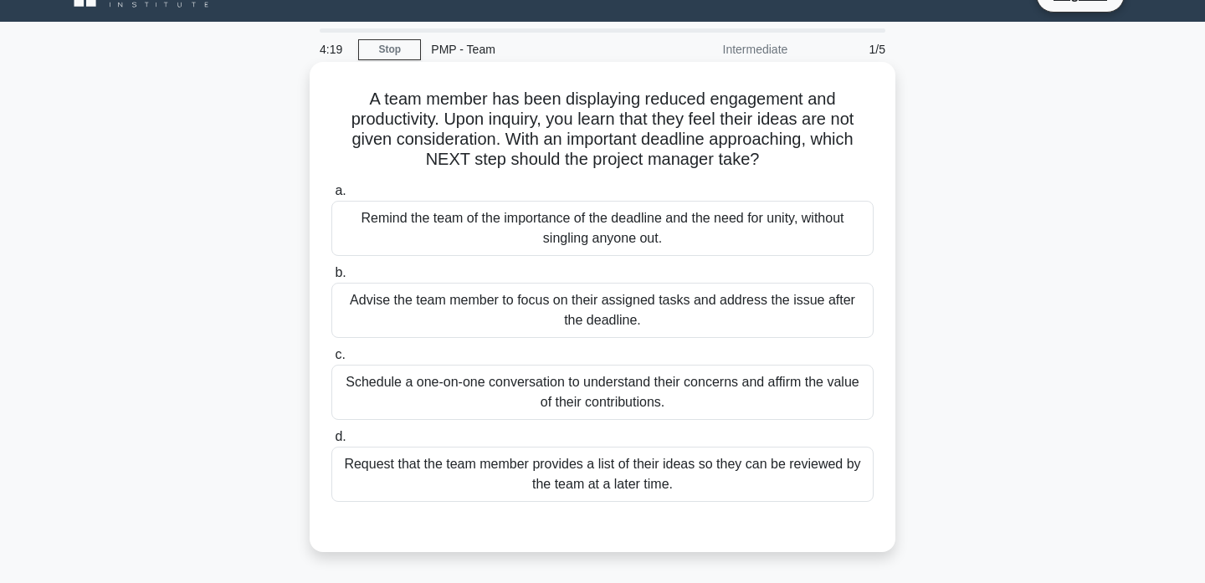
click at [634, 387] on div "Schedule a one-on-one conversation to understand their concerns and affirm the …" at bounding box center [602, 392] width 542 height 55
click at [331, 361] on input "c. Schedule a one-on-one conversation to understand their concerns and affirm t…" at bounding box center [331, 355] width 0 height 11
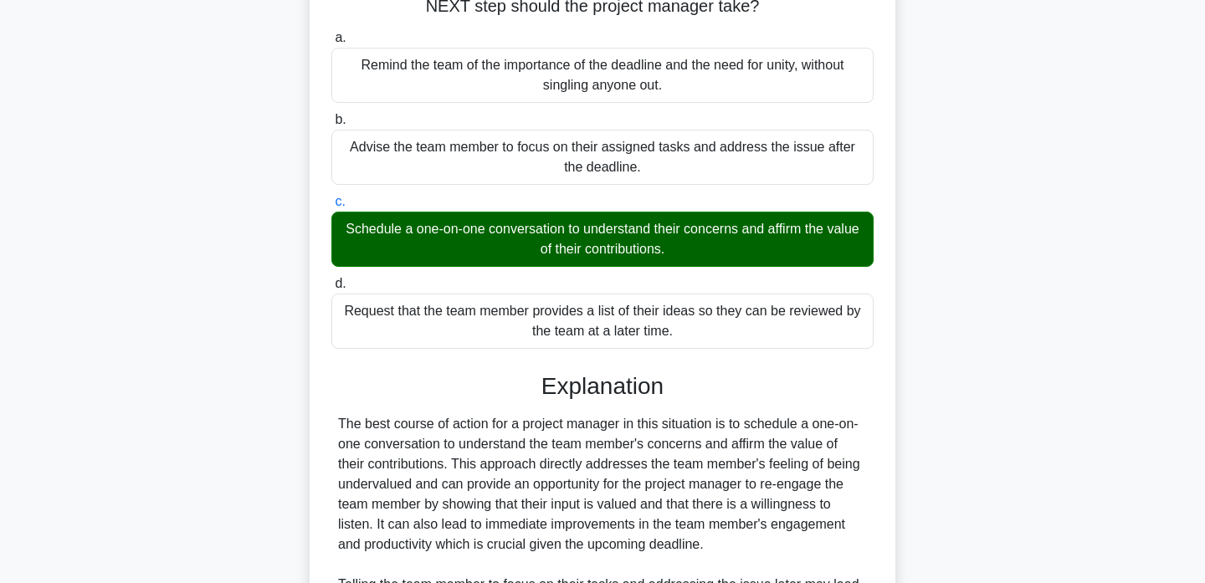
scroll to position [468, 0]
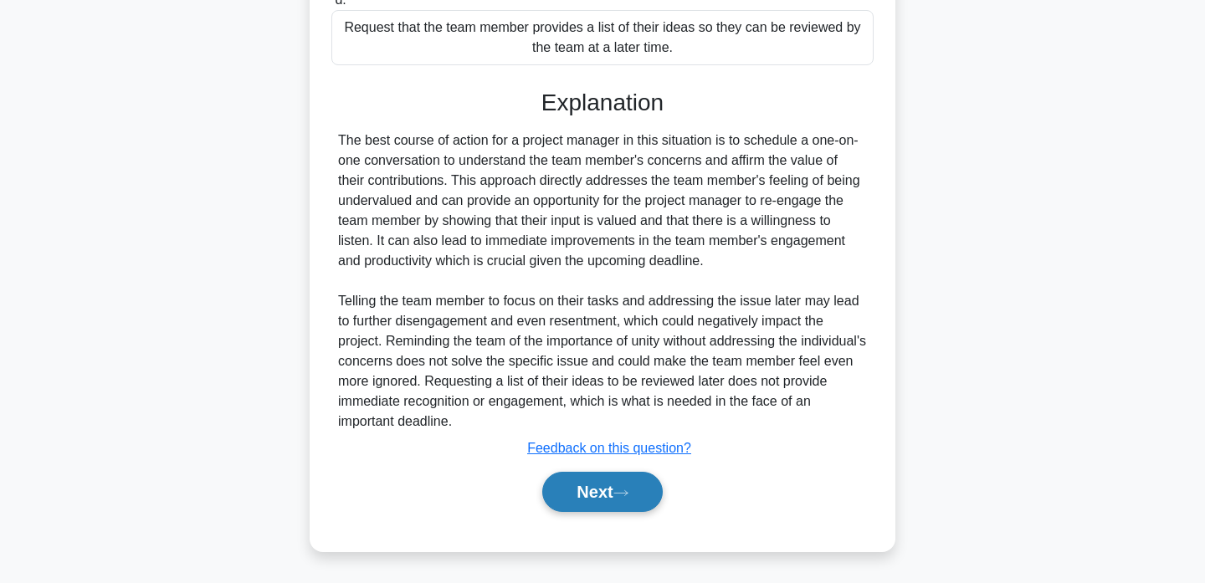
click at [608, 495] on button "Next" at bounding box center [602, 492] width 120 height 40
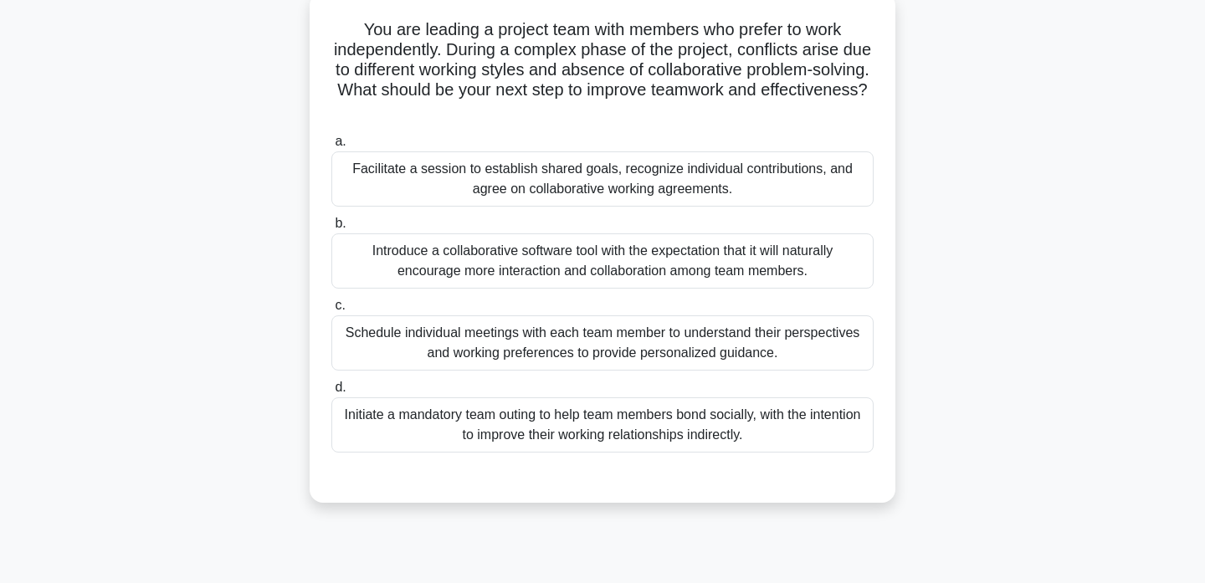
scroll to position [55, 0]
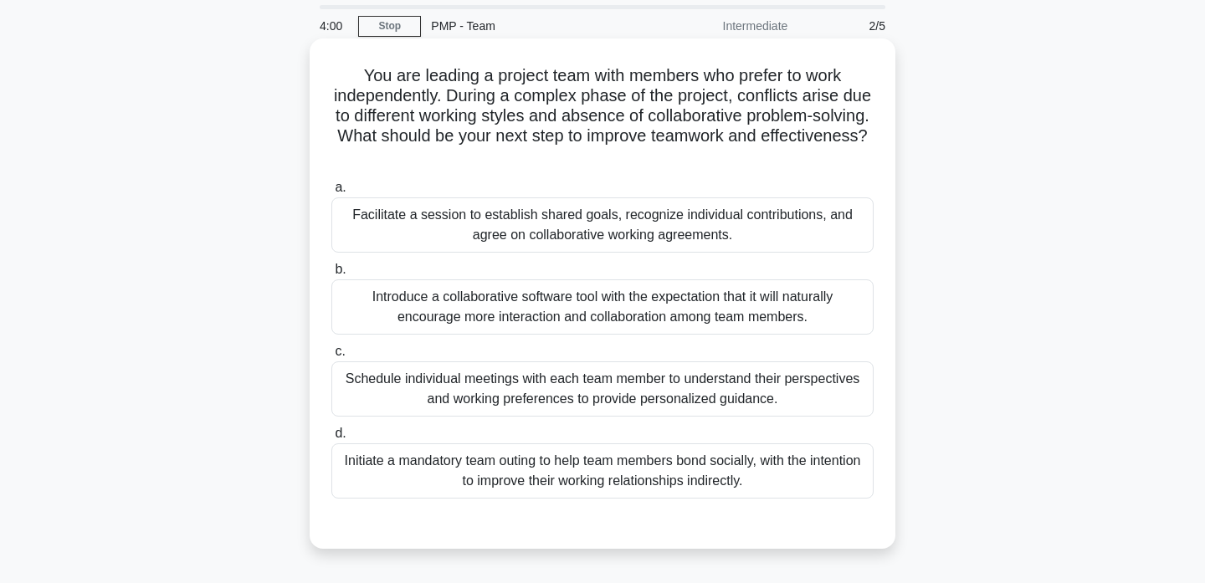
click at [648, 228] on div "Facilitate a session to establish shared goals, recognize individual contributi…" at bounding box center [602, 224] width 542 height 55
click at [331, 193] on input "a. Facilitate a session to establish shared goals, recognize individual contrib…" at bounding box center [331, 187] width 0 height 11
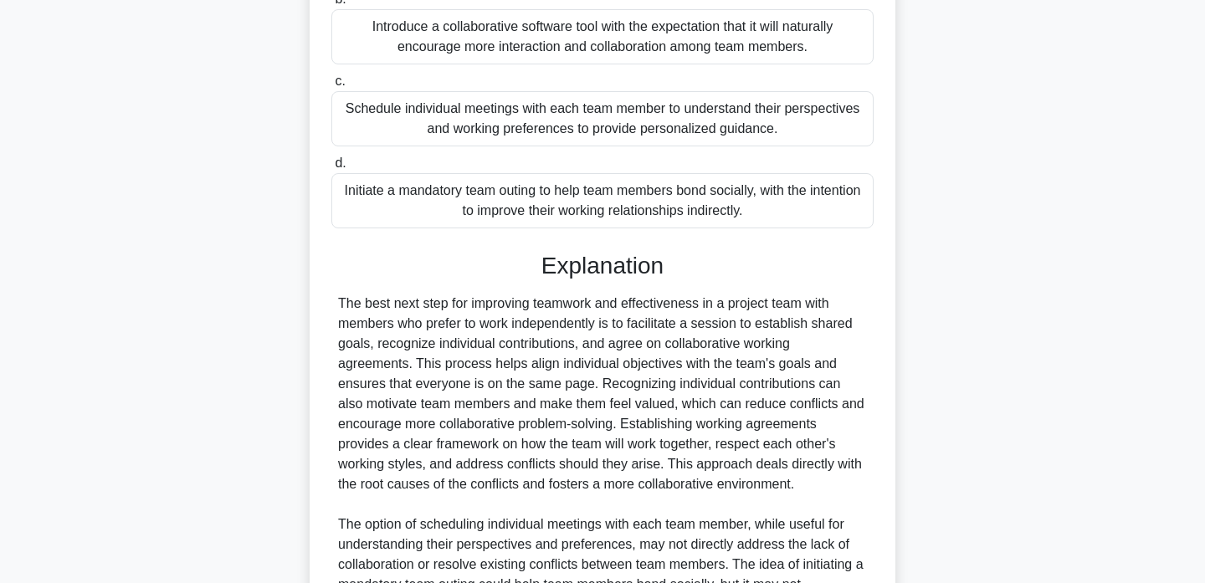
scroll to position [609, 0]
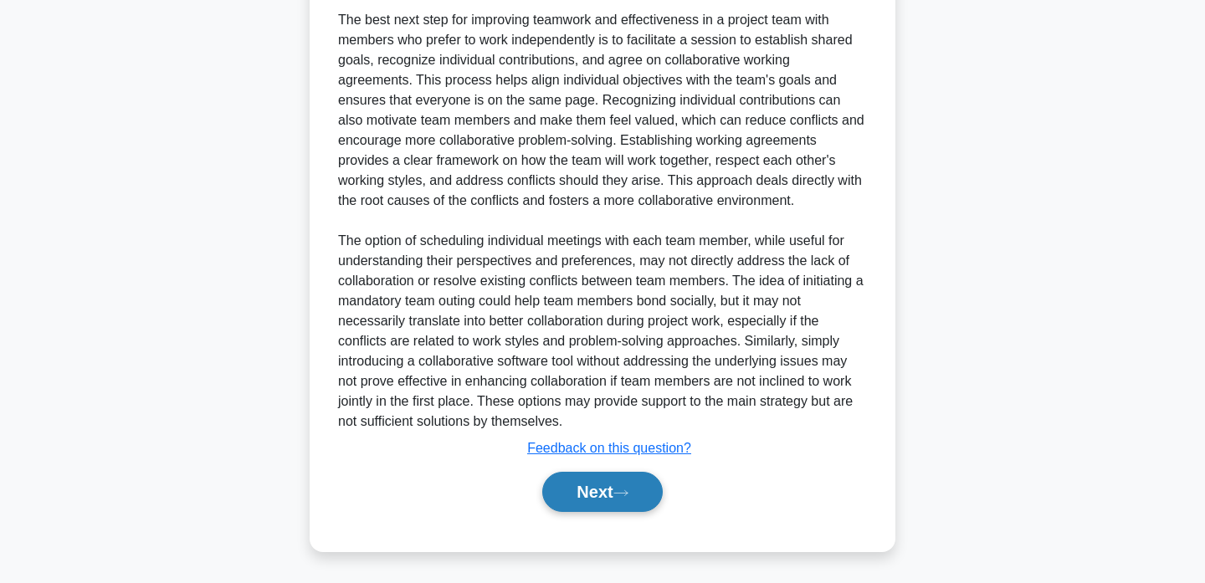
click at [631, 485] on button "Next" at bounding box center [602, 492] width 120 height 40
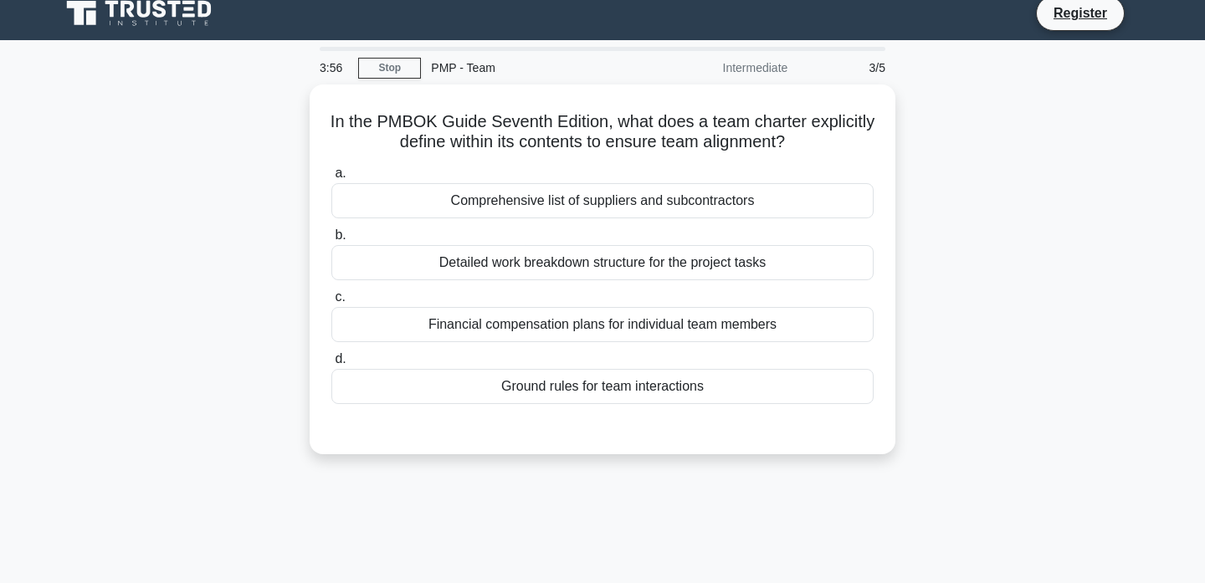
scroll to position [1, 0]
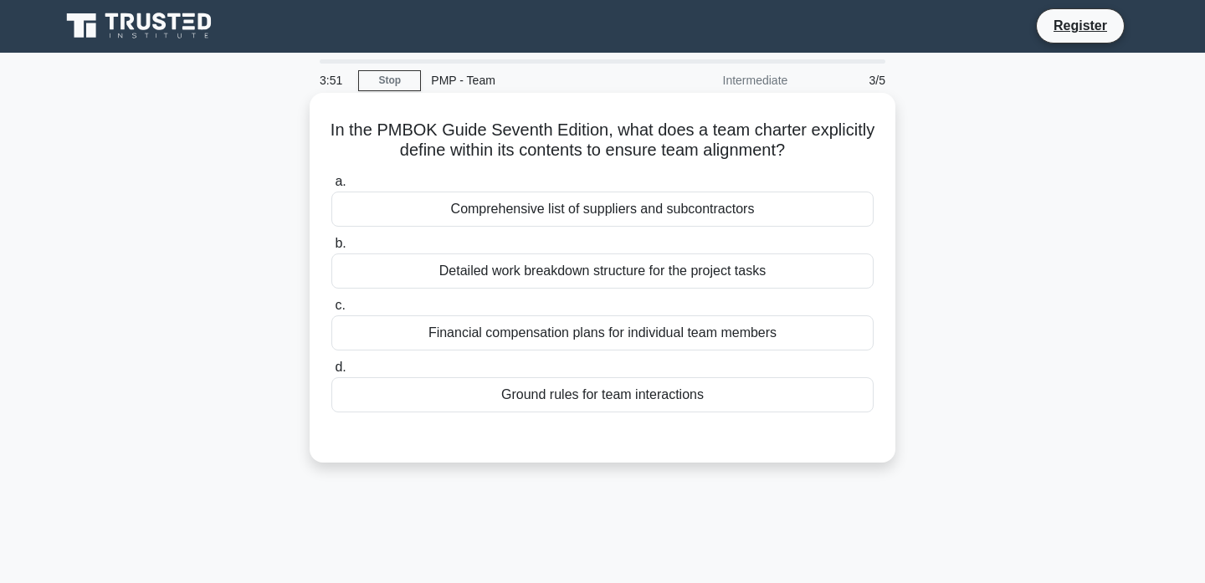
click at [594, 400] on div "Ground rules for team interactions" at bounding box center [602, 394] width 542 height 35
click at [331, 373] on input "d. Ground rules for team interactions" at bounding box center [331, 367] width 0 height 11
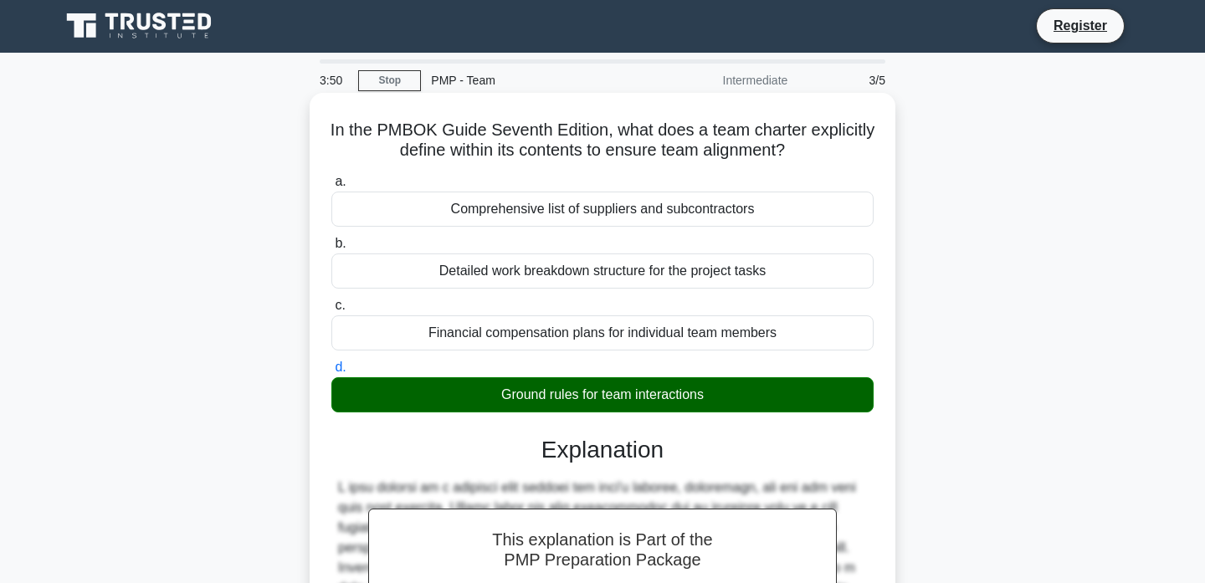
scroll to position [320, 0]
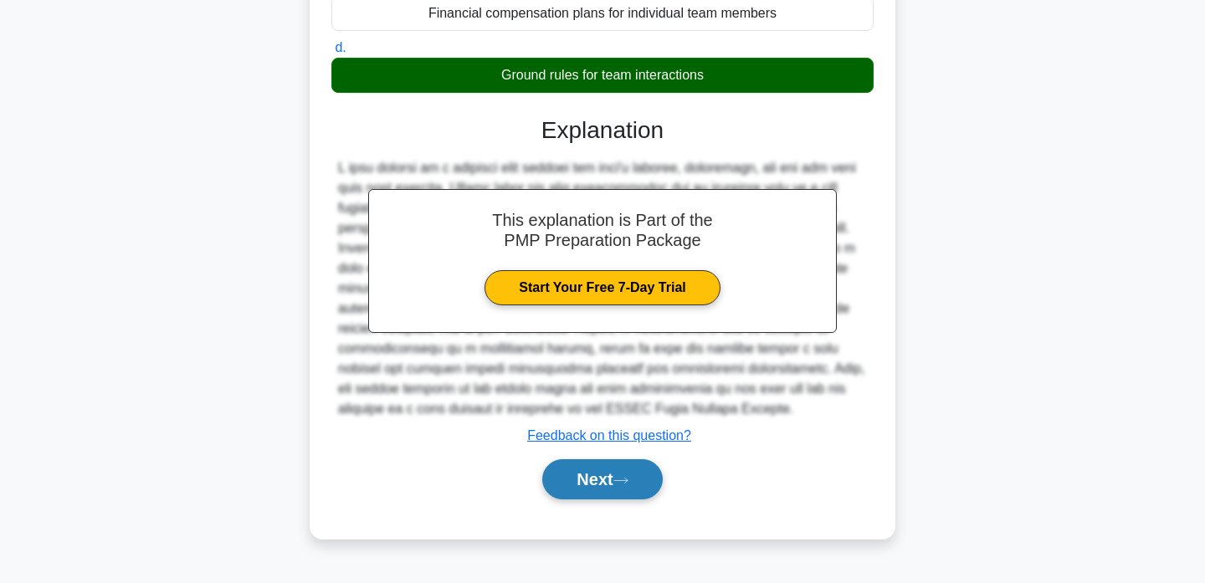
click at [596, 488] on button "Next" at bounding box center [602, 479] width 120 height 40
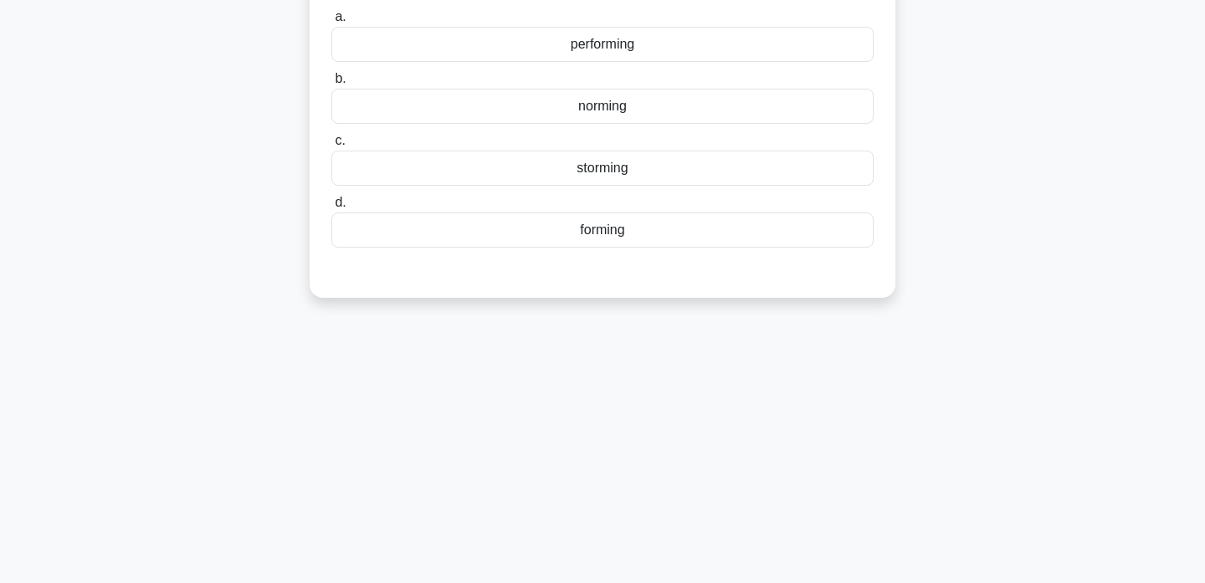
scroll to position [22, 0]
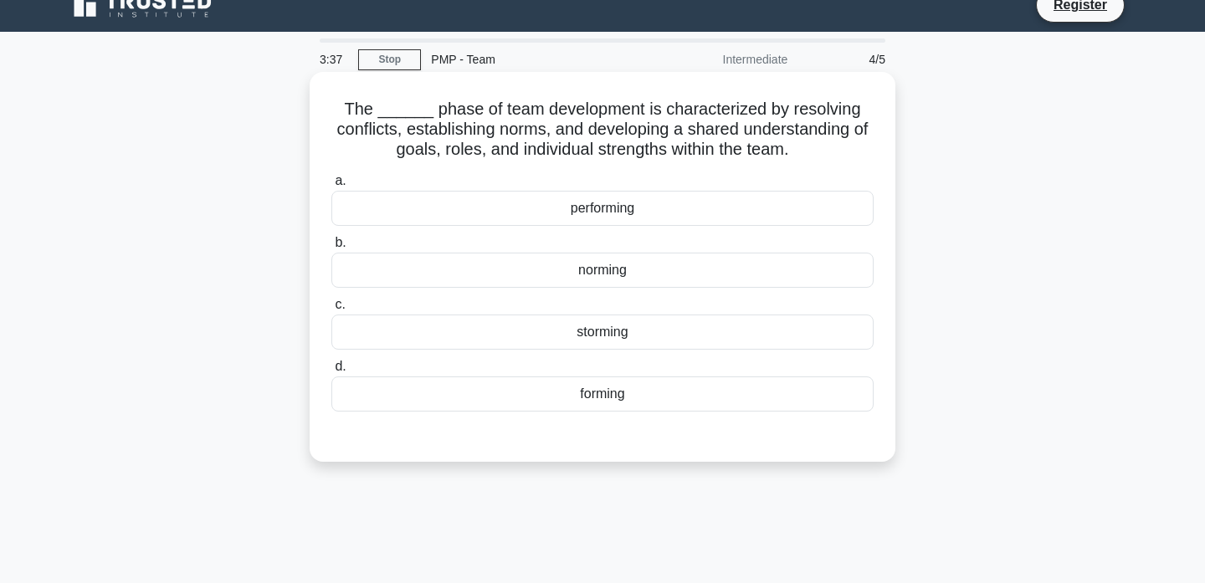
click at [581, 279] on div "norming" at bounding box center [602, 270] width 542 height 35
click at [331, 248] on input "b. norming" at bounding box center [331, 243] width 0 height 11
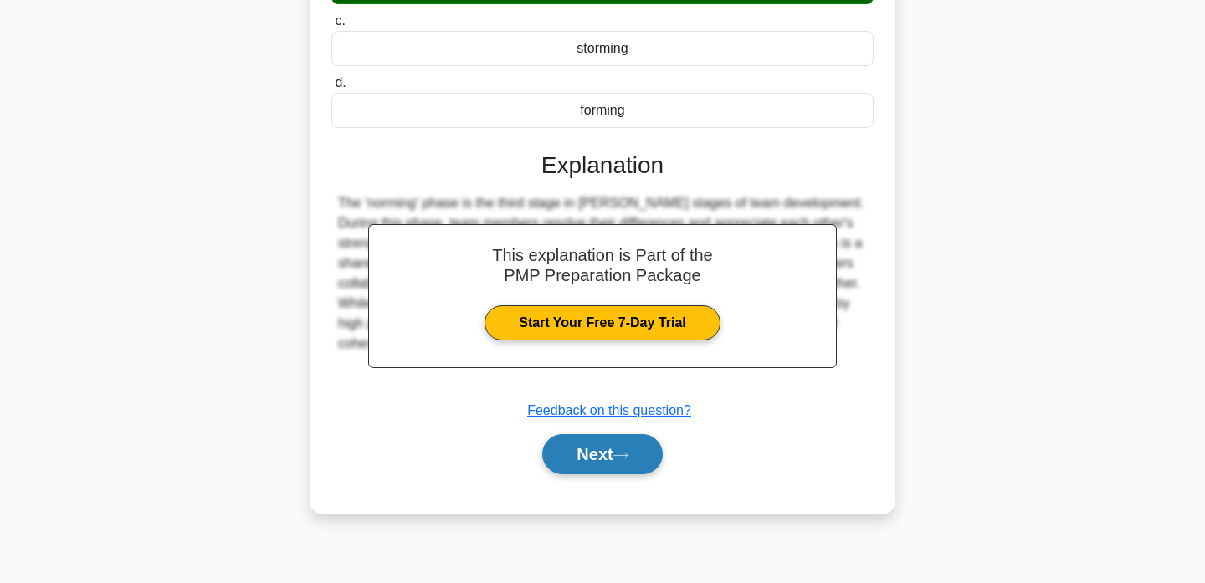
scroll to position [302, 0]
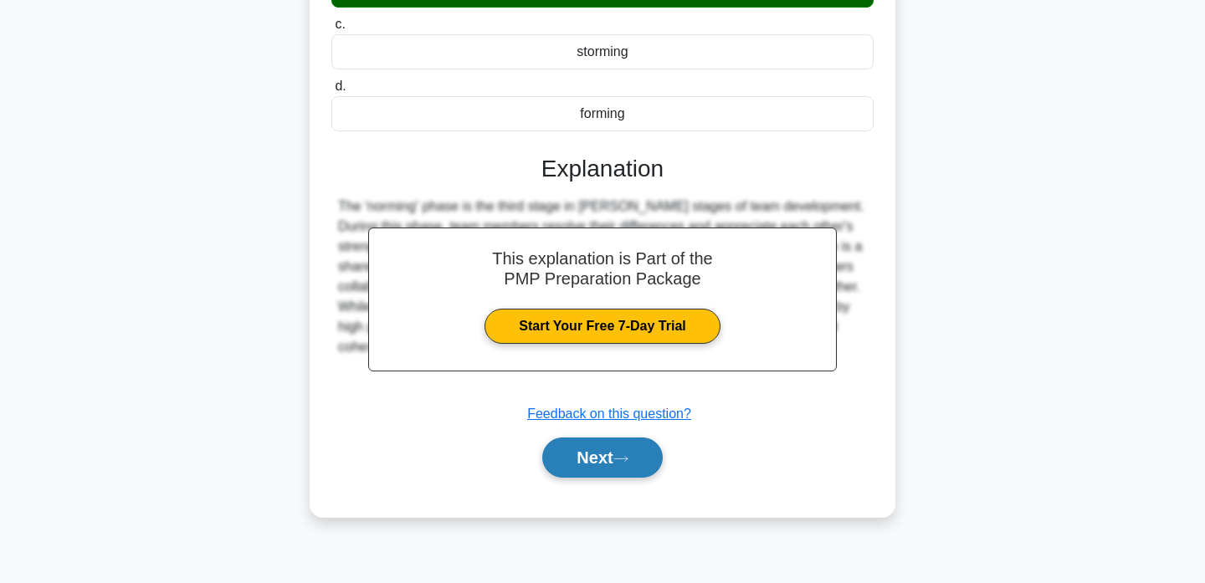
click at [576, 445] on button "Next" at bounding box center [602, 458] width 120 height 40
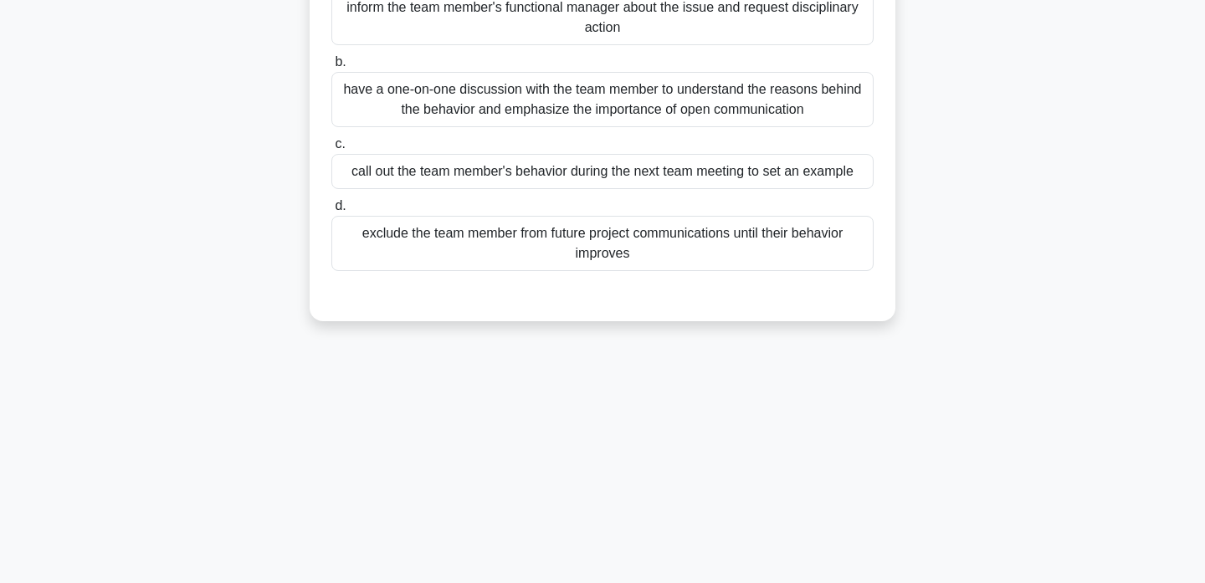
scroll to position [34, 0]
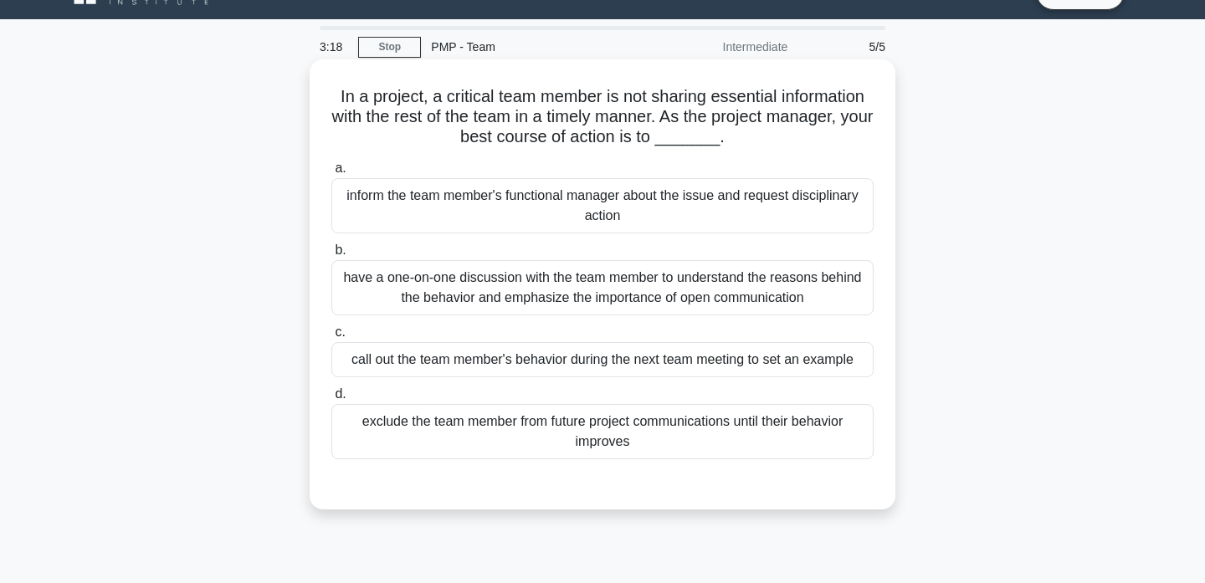
click at [567, 288] on div "have a one-on-one discussion with the team member to understand the reasons beh…" at bounding box center [602, 287] width 542 height 55
click at [331, 256] on input "b. have a one-on-one discussion with the team member to understand the reasons …" at bounding box center [331, 250] width 0 height 11
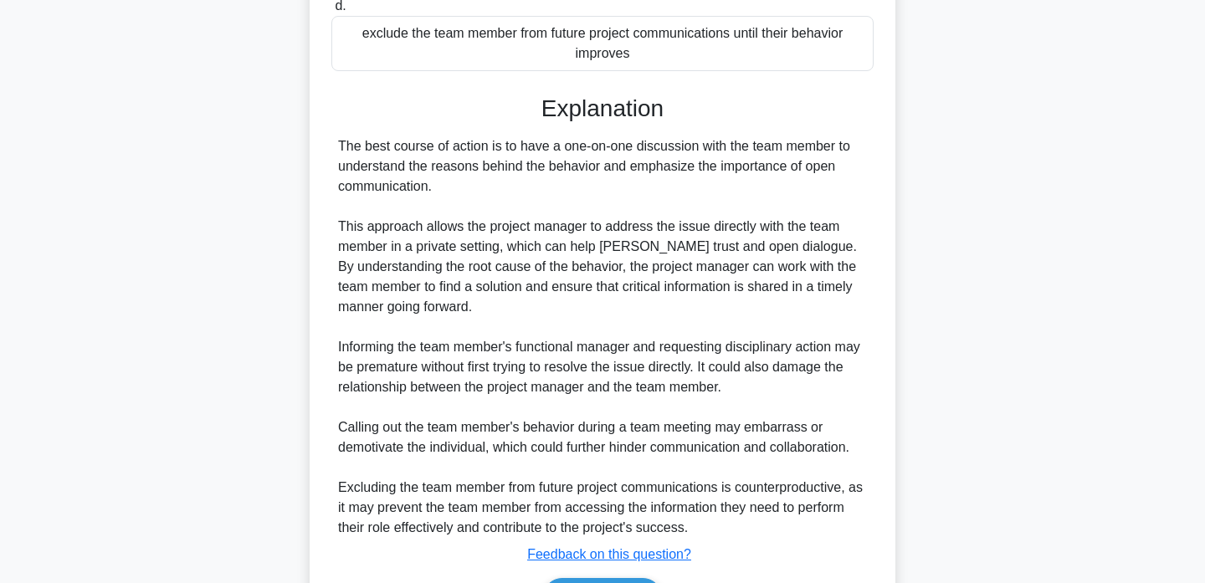
scroll to position [529, 0]
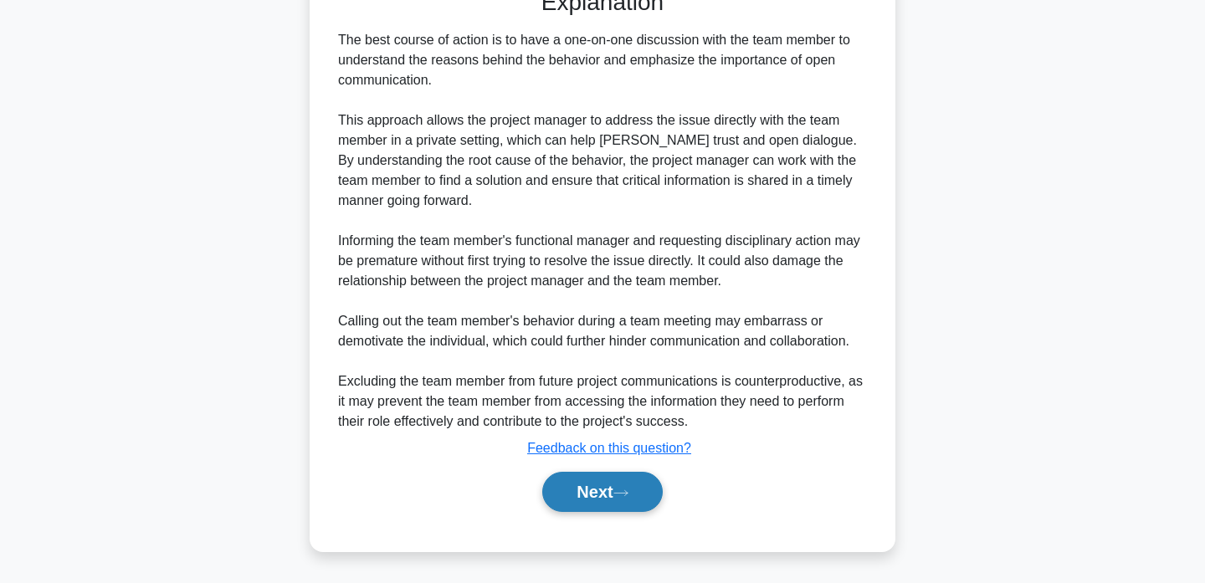
click at [586, 478] on button "Next" at bounding box center [602, 492] width 120 height 40
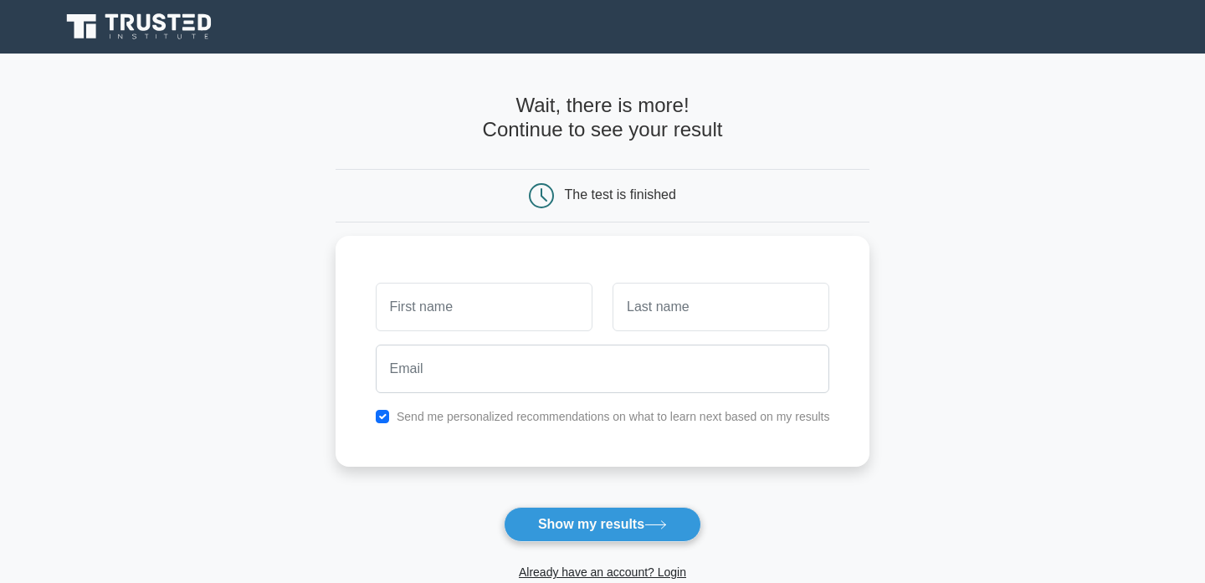
click at [156, 20] on icon at bounding box center [159, 22] width 13 height 18
